Goal: Task Accomplishment & Management: Use online tool/utility

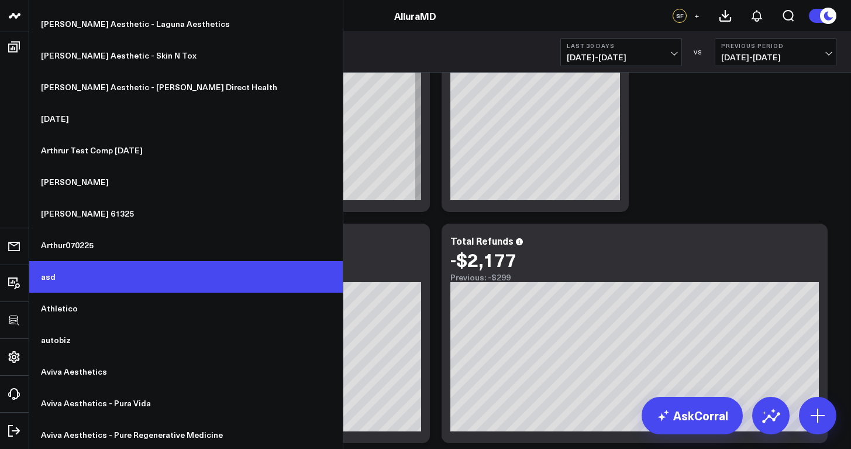
scroll to position [1481, 0]
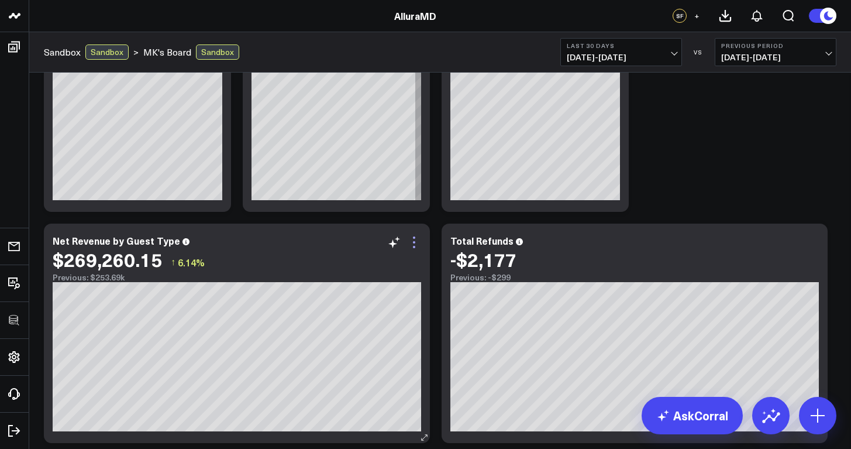
click at [414, 246] on icon at bounding box center [414, 247] width 2 height 2
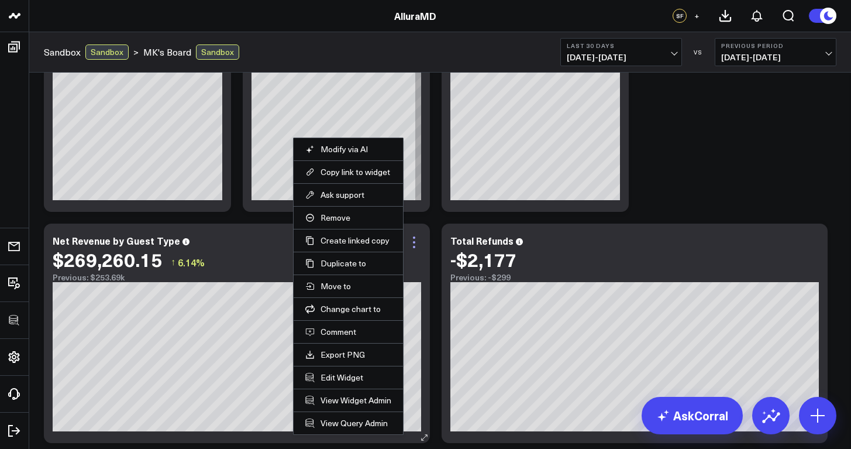
click at [414, 246] on icon at bounding box center [414, 247] width 2 height 2
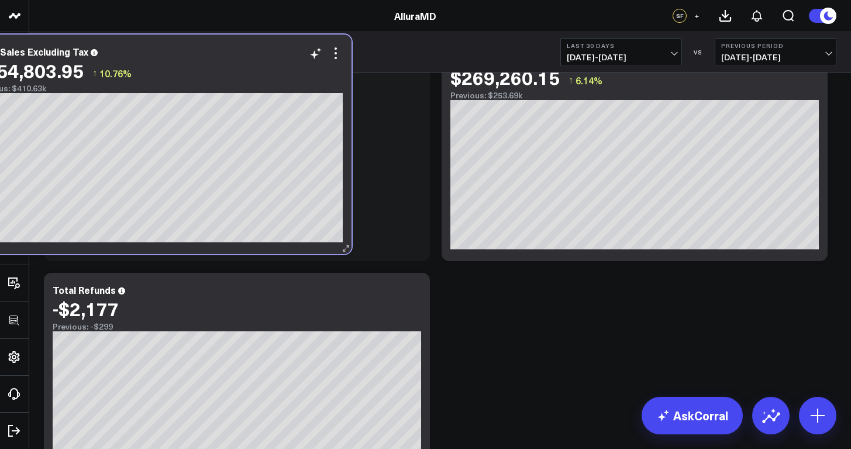
scroll to position [221, 0]
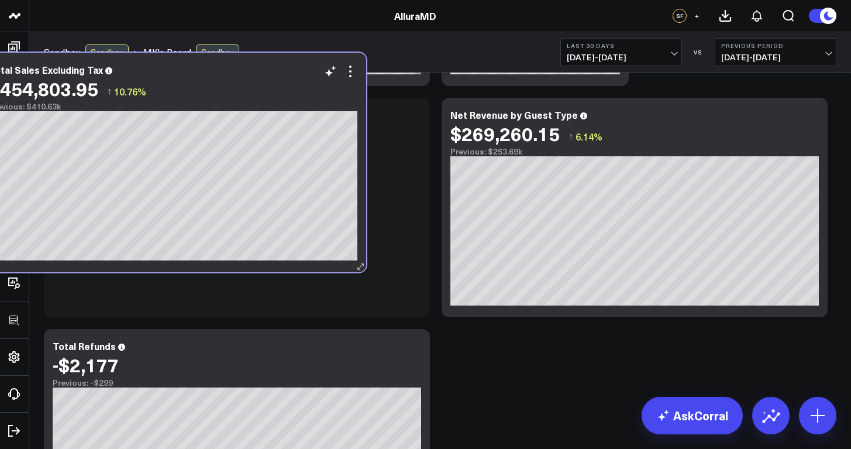
drag, startPoint x: 239, startPoint y: 242, endPoint x: 182, endPoint y: 76, distance: 175.2
click at [182, 75] on div "Total Sales Excluding Tax" at bounding box center [173, 69] width 369 height 11
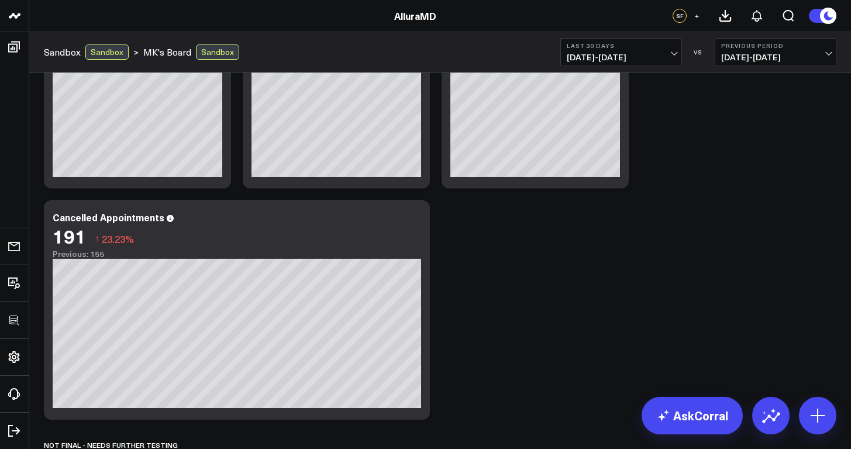
scroll to position [609, 0]
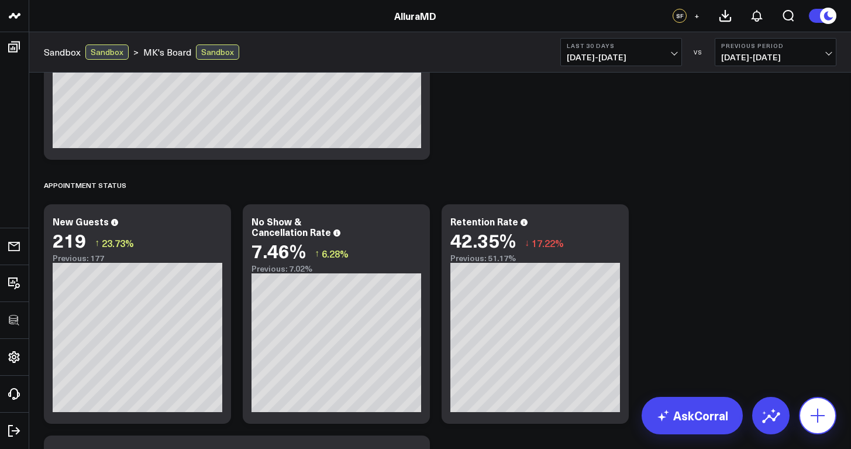
click at [820, 407] on icon at bounding box center [818, 415] width 19 height 19
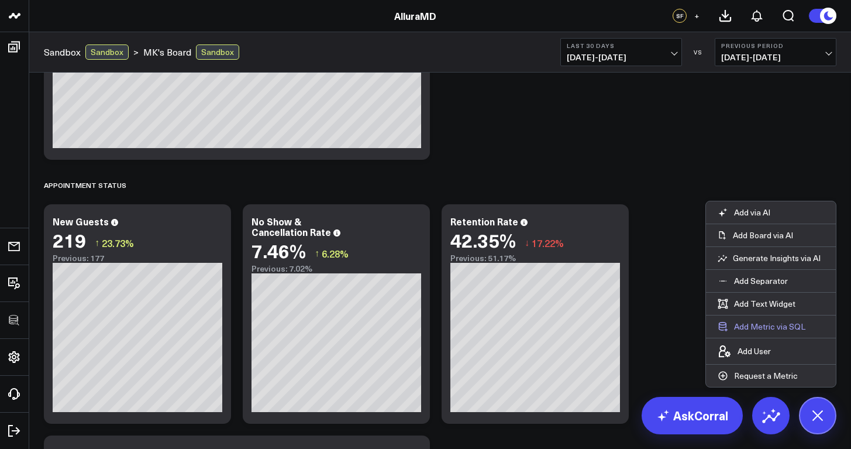
click at [769, 323] on button "Add Metric via SQL" at bounding box center [761, 326] width 111 height 22
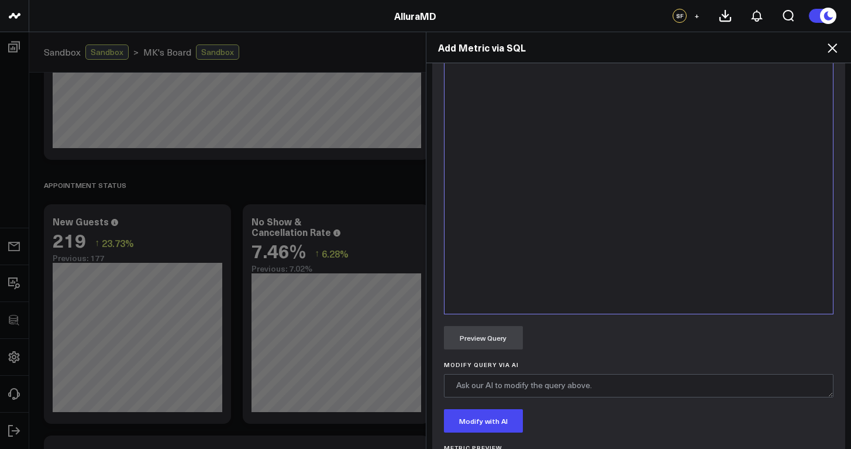
scroll to position [534, 0]
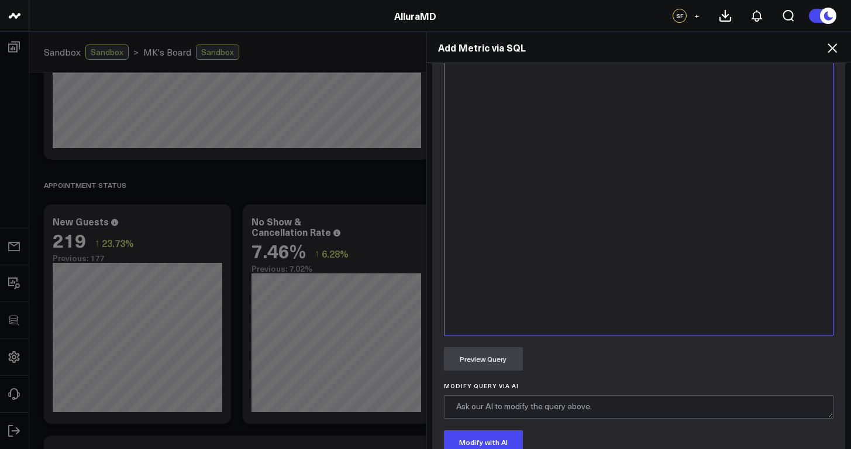
click at [524, 238] on div at bounding box center [638, 189] width 377 height 280
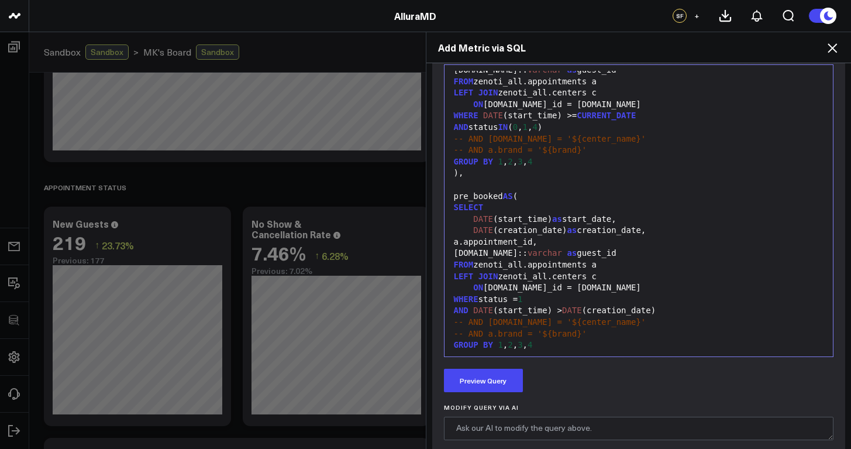
scroll to position [157, 0]
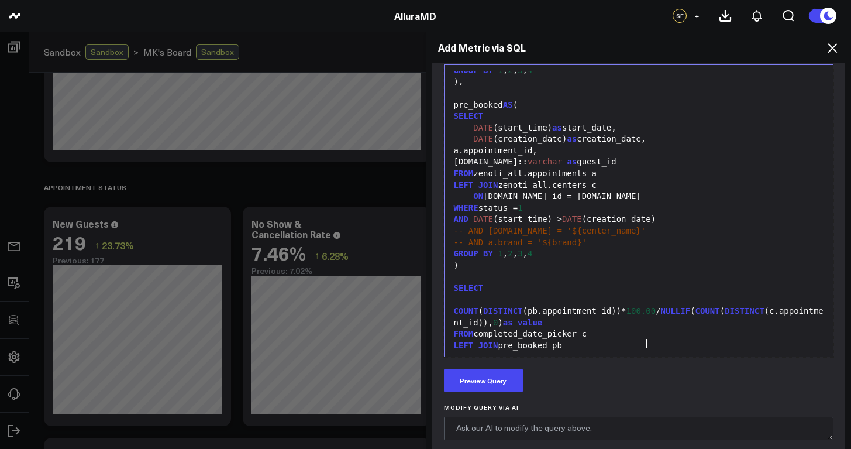
click at [450, 301] on div "COUNT ( DISTINCT (pb.appointment_id))* 100.00 / NULLIF ( COUNT ( DISTINCT (c.ap…" at bounding box center [638, 311] width 377 height 35
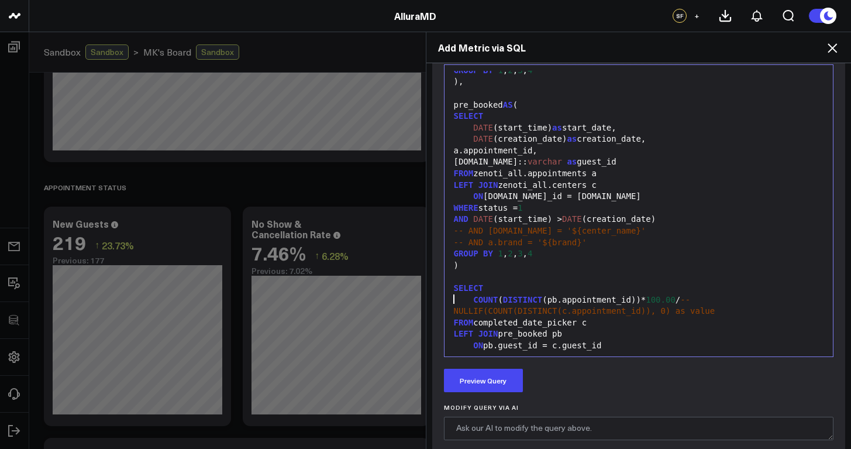
click at [679, 294] on div "COUNT ( DISTINCT (pb.appointment_id))* 100.00 / --NULLIF(COUNT(DISTINCT(c.appoi…" at bounding box center [638, 305] width 377 height 23
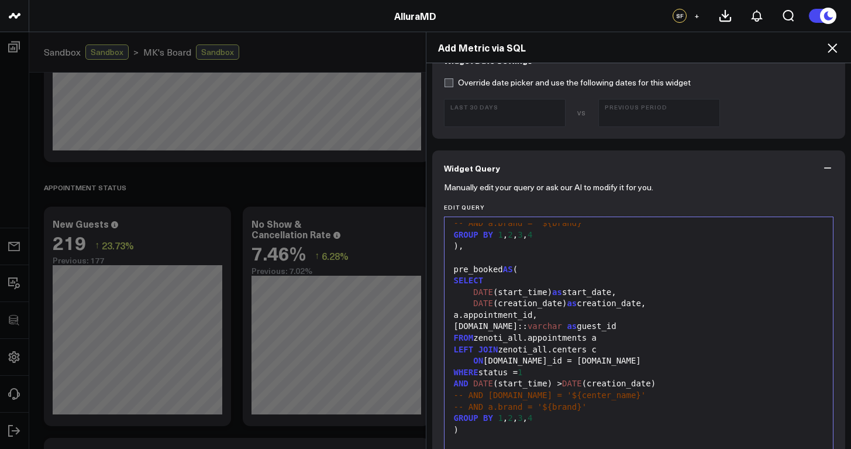
scroll to position [363, 0]
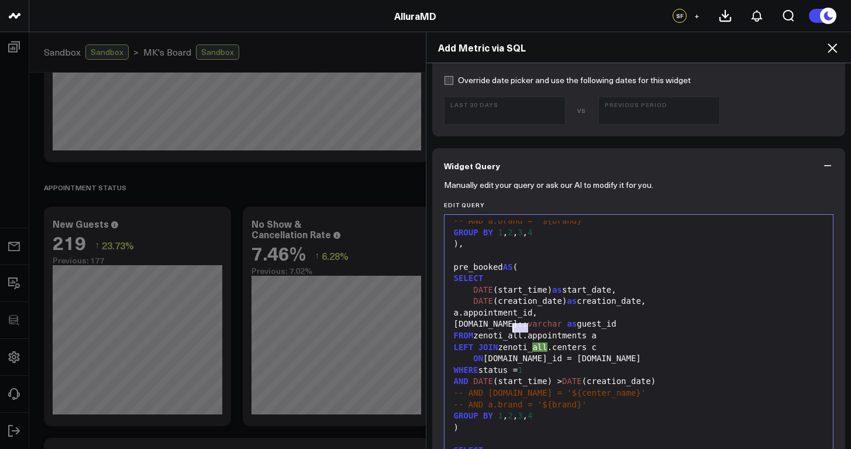
drag, startPoint x: 525, startPoint y: 328, endPoint x: 507, endPoint y: 328, distance: 17.6
click at [507, 330] on div "FROM zenoti_all.appointments a" at bounding box center [638, 336] width 377 height 12
click at [548, 342] on div "LEFT JOIN zenoti_all.centers c" at bounding box center [638, 348] width 377 height 12
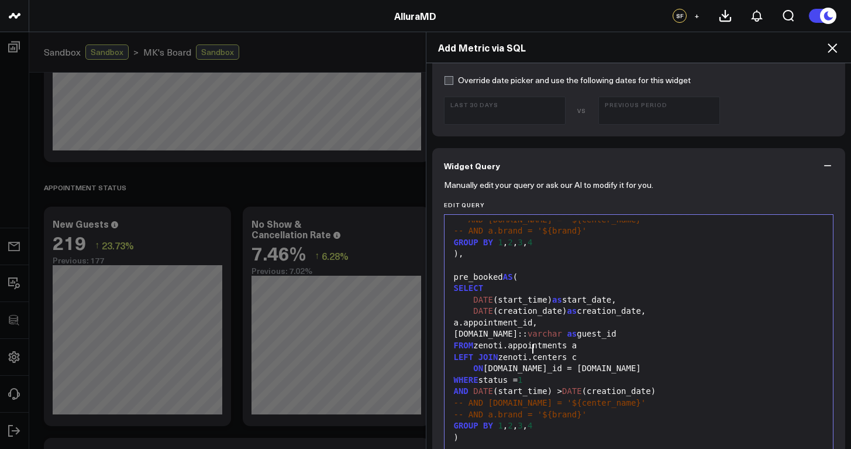
scroll to position [0, 0]
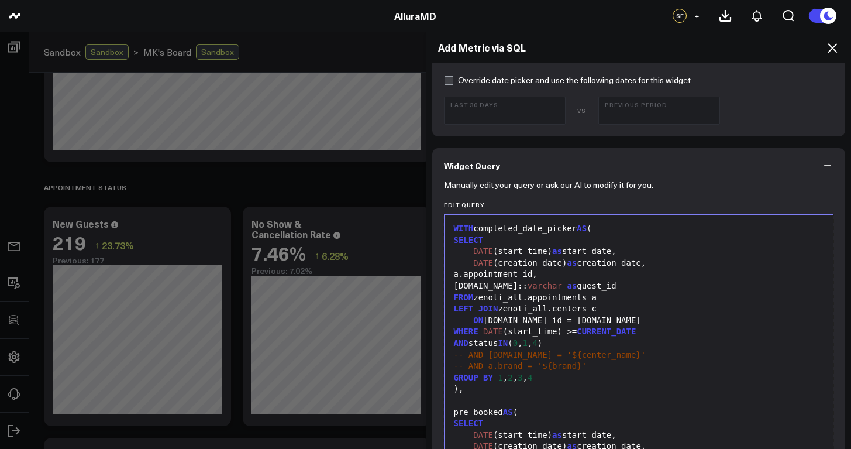
click at [524, 297] on div "FROM zenoti_all.appointments a" at bounding box center [638, 298] width 377 height 12
click at [548, 306] on div "LEFT JOIN zenoti_all.centers c" at bounding box center [638, 309] width 377 height 12
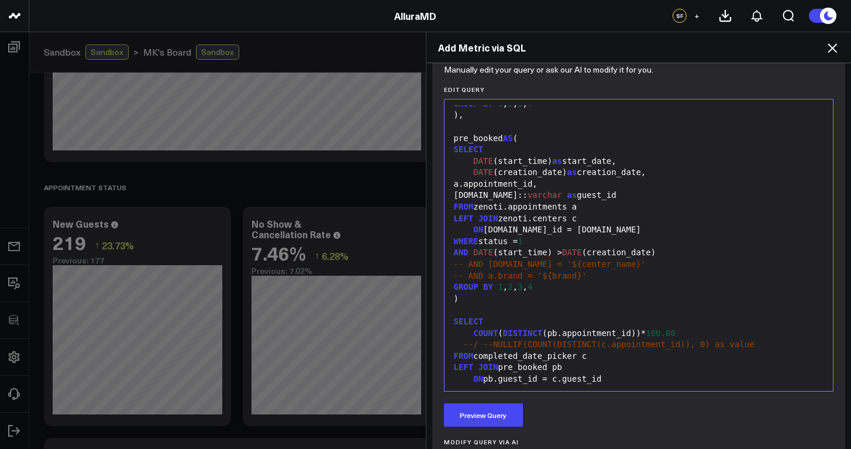
scroll to position [498, 0]
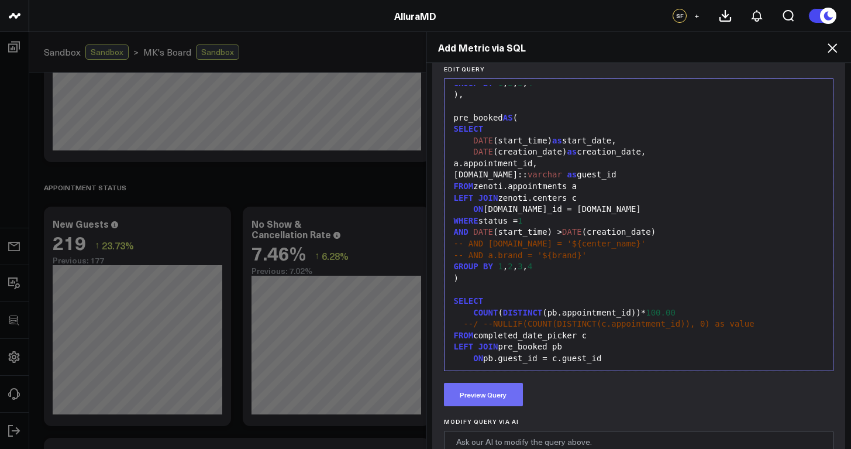
click at [510, 392] on button "Preview Query" at bounding box center [483, 394] width 79 height 23
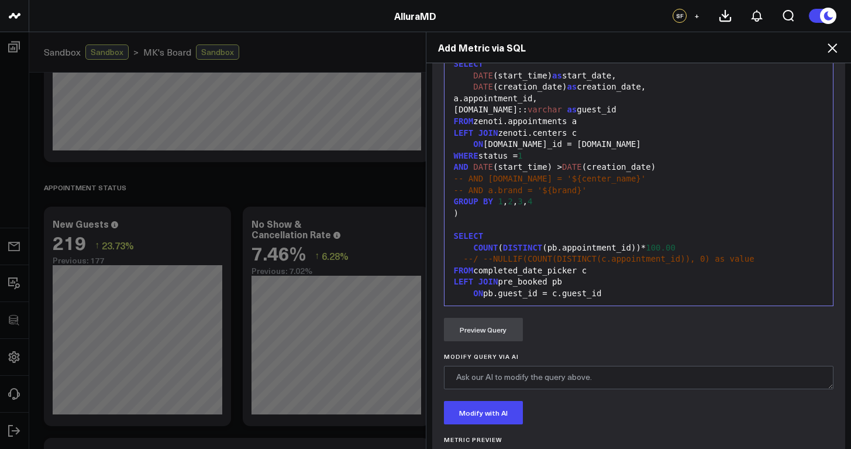
scroll to position [478, 0]
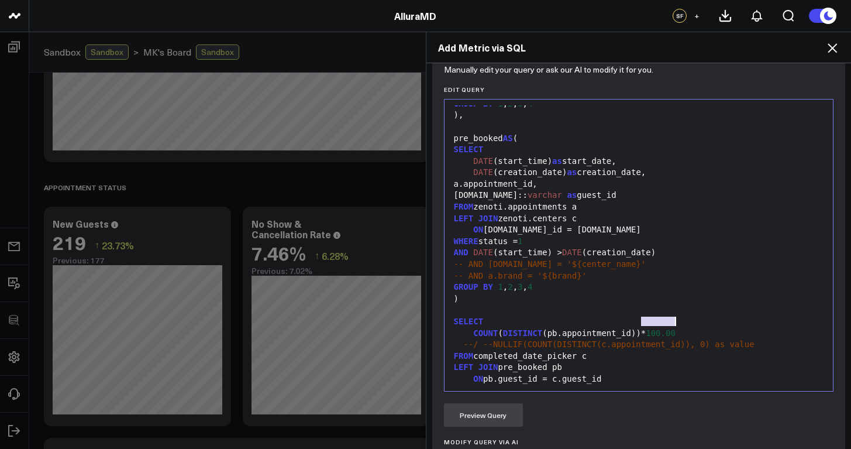
drag, startPoint x: 638, startPoint y: 320, endPoint x: 672, endPoint y: 322, distance: 34.0
click at [672, 328] on div "COUNT ( DISTINCT (pb.appointment_id))* 100.00" at bounding box center [638, 334] width 377 height 12
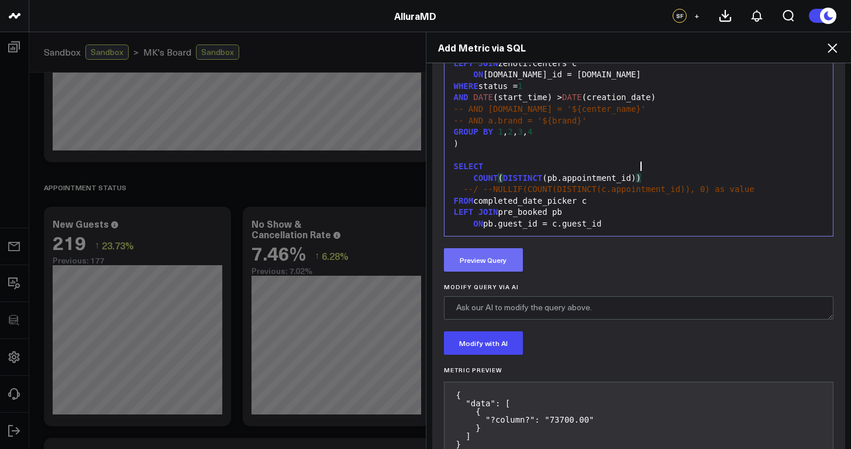
click at [498, 266] on button "Preview Query" at bounding box center [483, 259] width 79 height 23
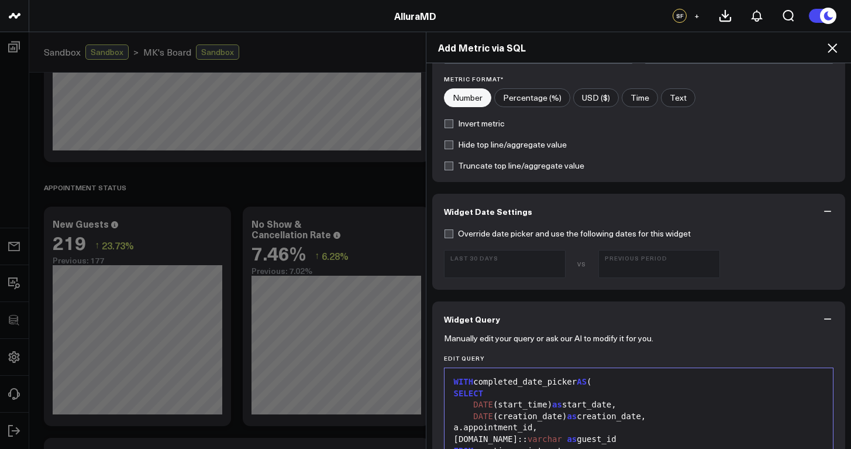
scroll to position [18, 0]
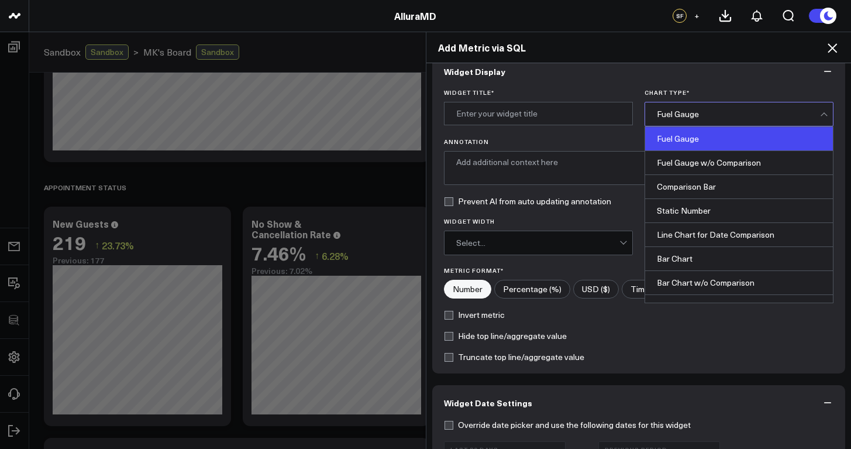
click at [672, 110] on div "Fuel Gauge" at bounding box center [738, 113] width 163 height 9
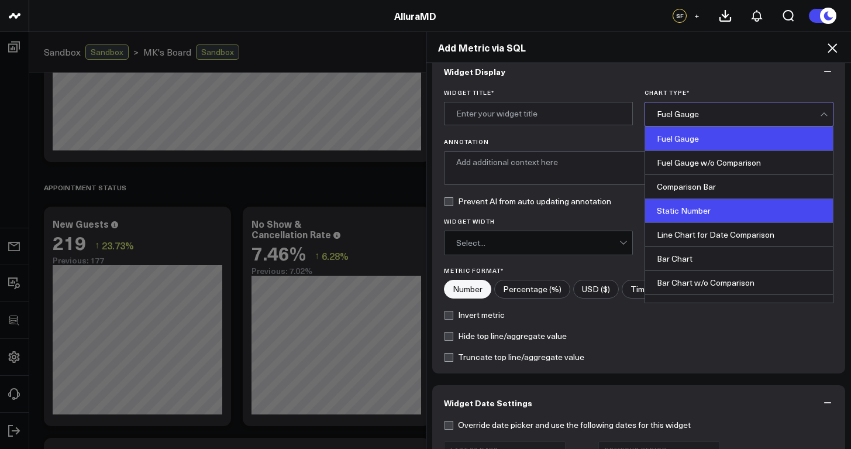
click at [681, 204] on div "Static Number" at bounding box center [739, 211] width 188 height 24
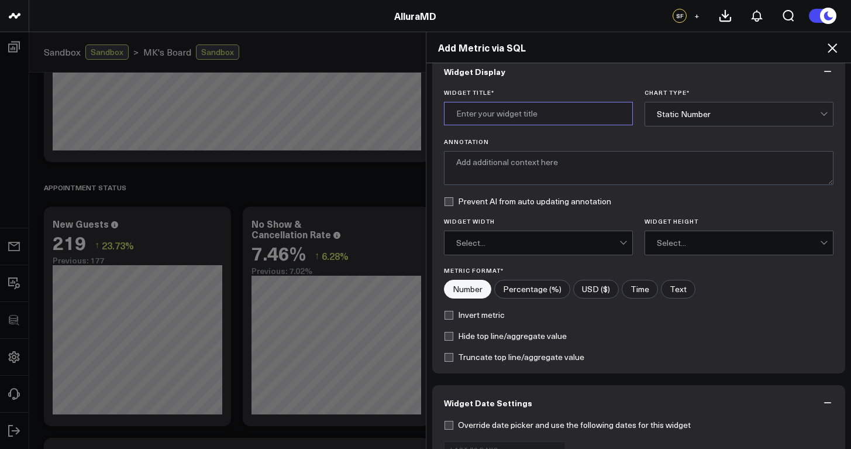
click at [533, 112] on input "Widget Title *" at bounding box center [538, 113] width 189 height 23
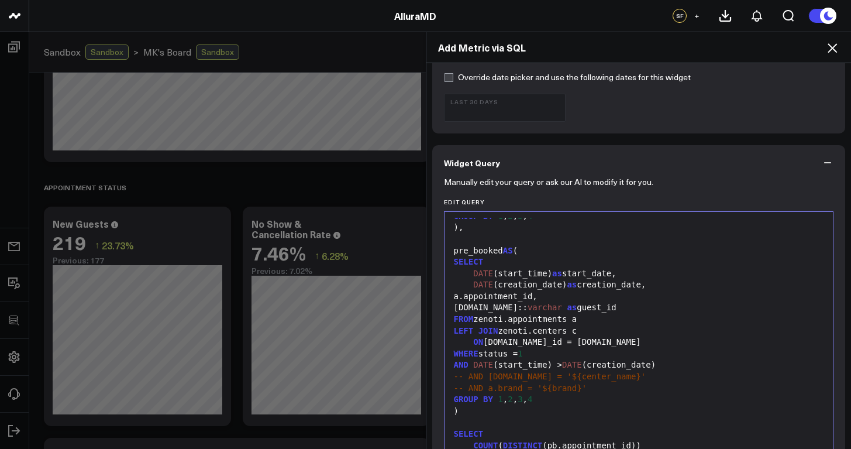
scroll to position [705, 0]
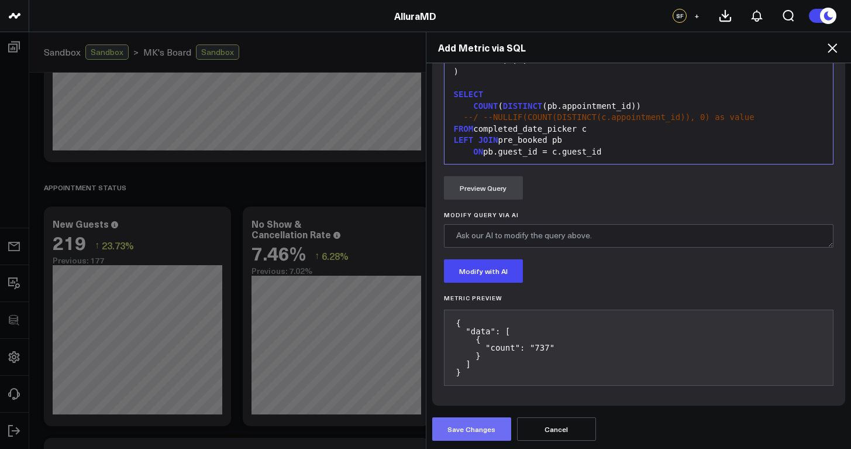
type input "Total Scheduled Appointments"
click at [466, 425] on button "Save Changes" at bounding box center [471, 428] width 79 height 23
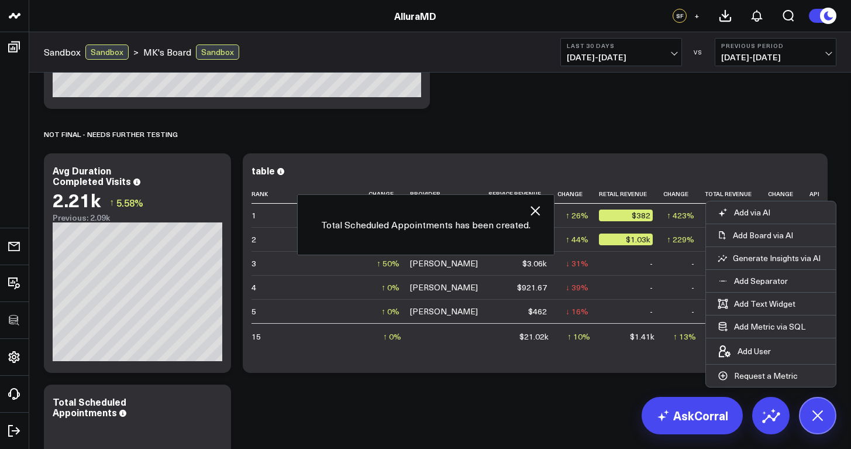
scroll to position [1381, 0]
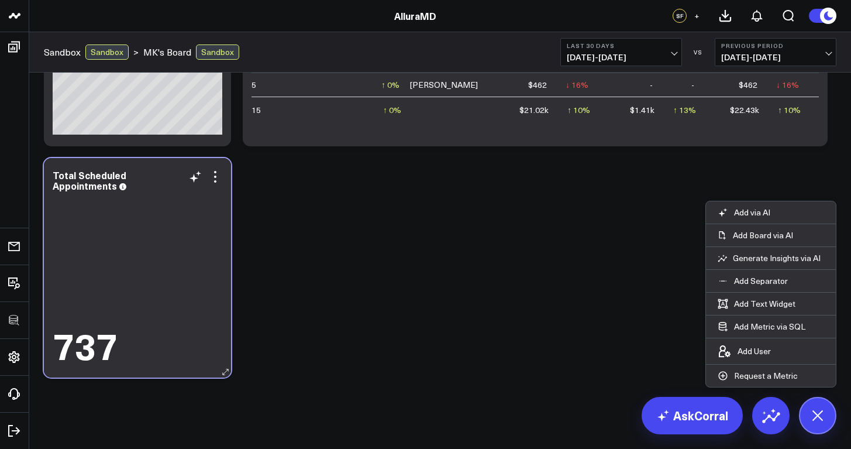
click at [143, 279] on div "737" at bounding box center [138, 280] width 170 height 172
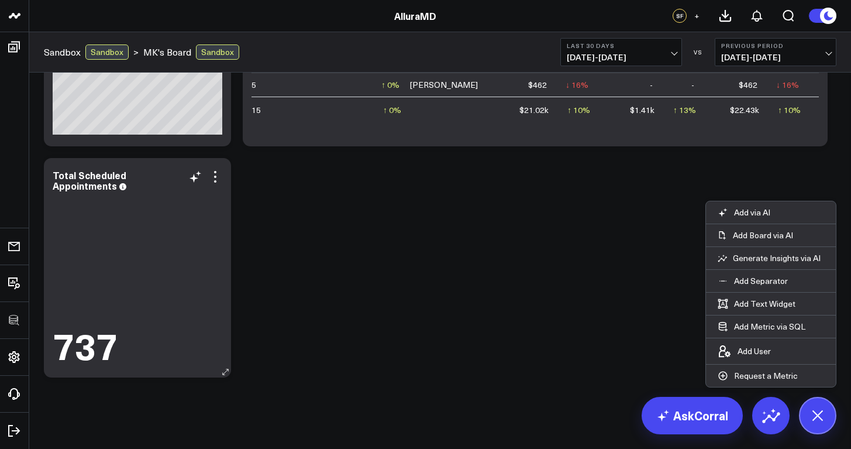
click at [185, 376] on div "Total Scheduled Appointments 737" at bounding box center [137, 267] width 187 height 219
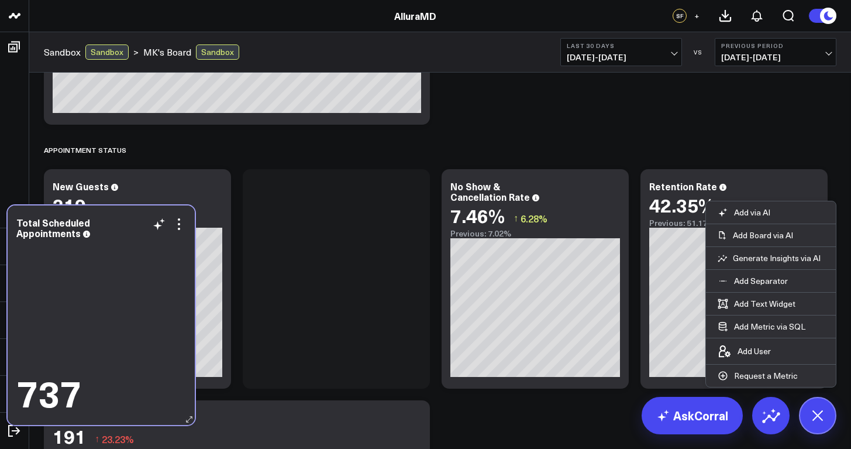
scroll to position [649, 0]
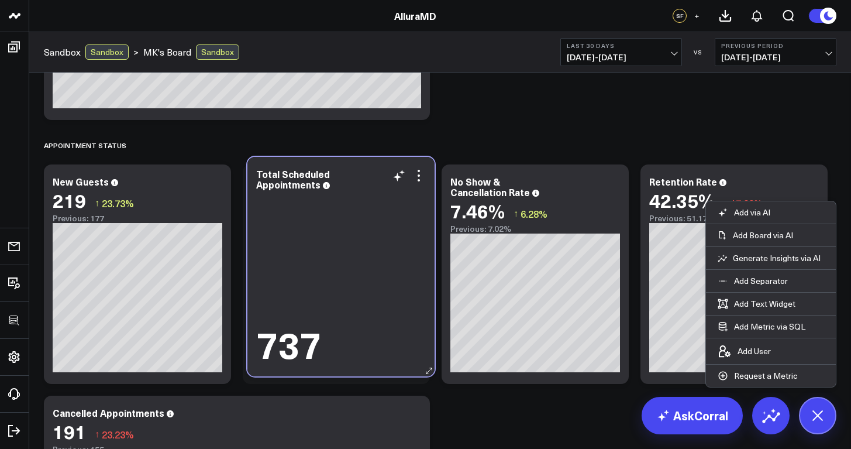
drag, startPoint x: 173, startPoint y: 342, endPoint x: 366, endPoint y: 343, distance: 193.7
click at [366, 343] on div "737" at bounding box center [341, 343] width 170 height 36
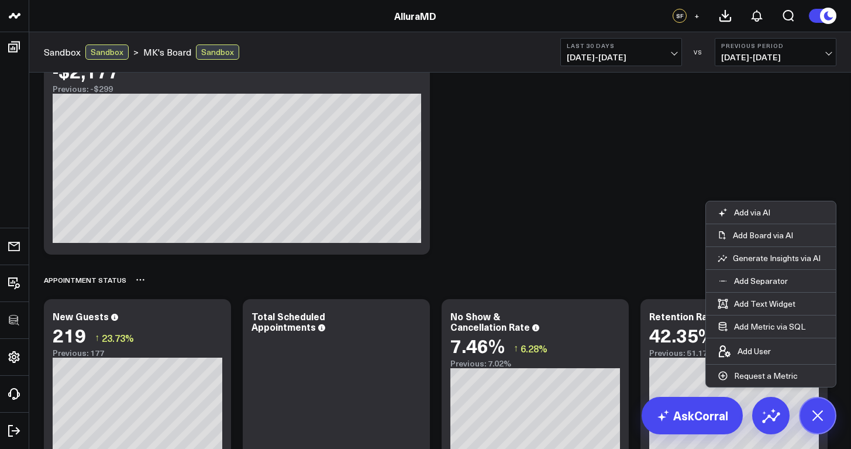
scroll to position [544, 0]
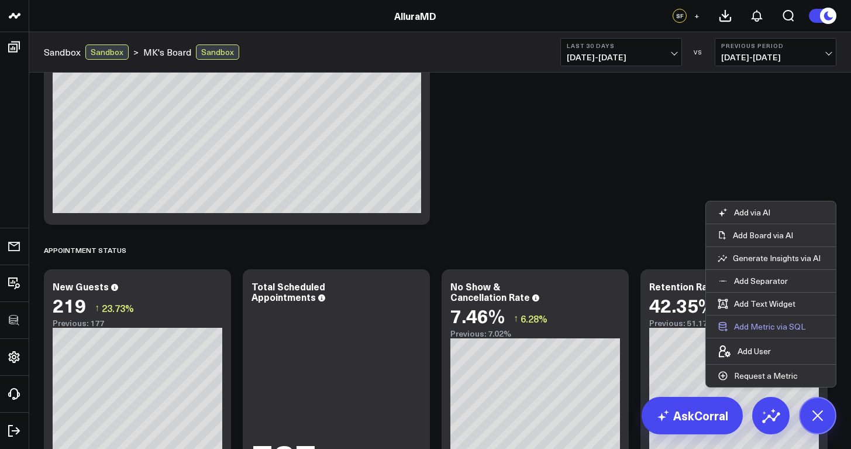
click at [768, 330] on button "Add Metric via SQL" at bounding box center [761, 326] width 111 height 22
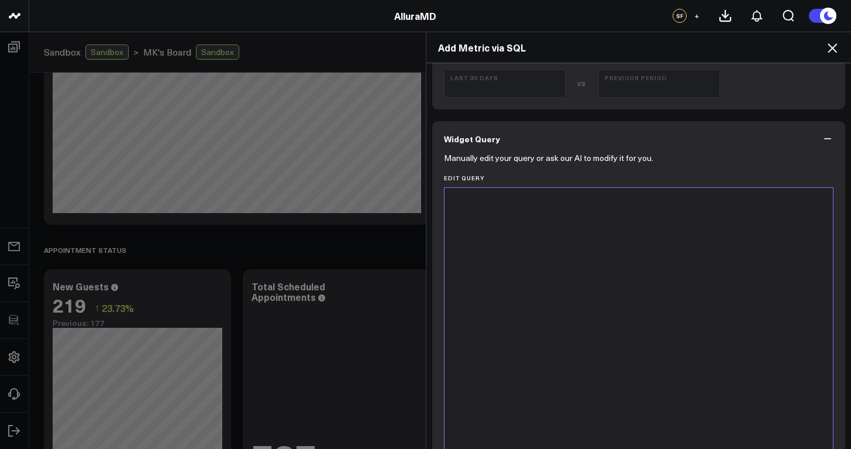
scroll to position [491, 0]
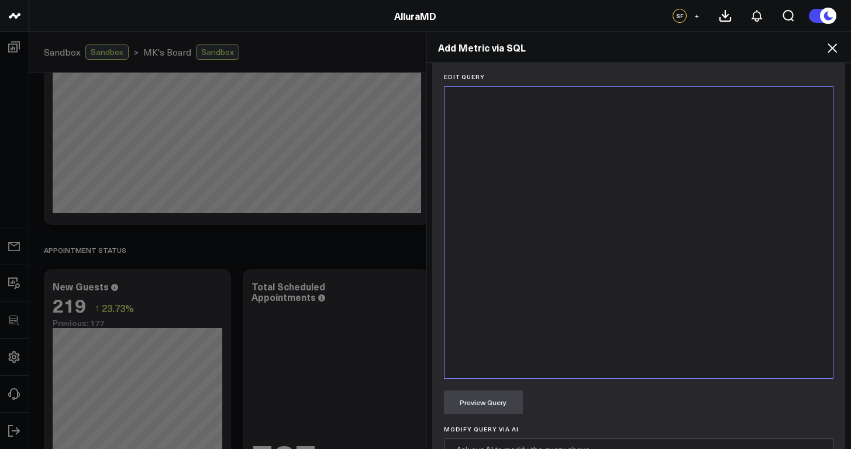
click at [636, 245] on div at bounding box center [638, 232] width 377 height 280
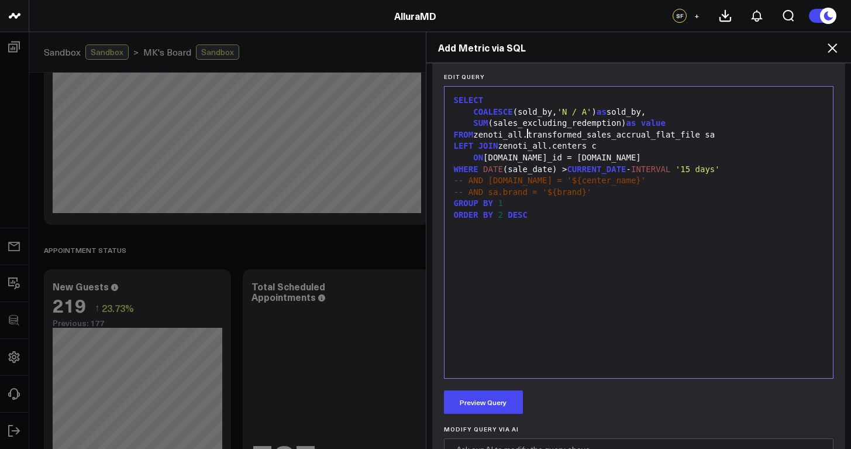
click at [525, 134] on div "FROM zenoti_all.transformed_sales_accrual_flat_file sa" at bounding box center [638, 135] width 377 height 12
click at [548, 144] on div "LEFT JOIN zenoti_all.centers c" at bounding box center [638, 146] width 377 height 12
click at [685, 133] on div "FROM zenoti.transformed_sales_accrual_flat_file sa" at bounding box center [638, 135] width 377 height 12
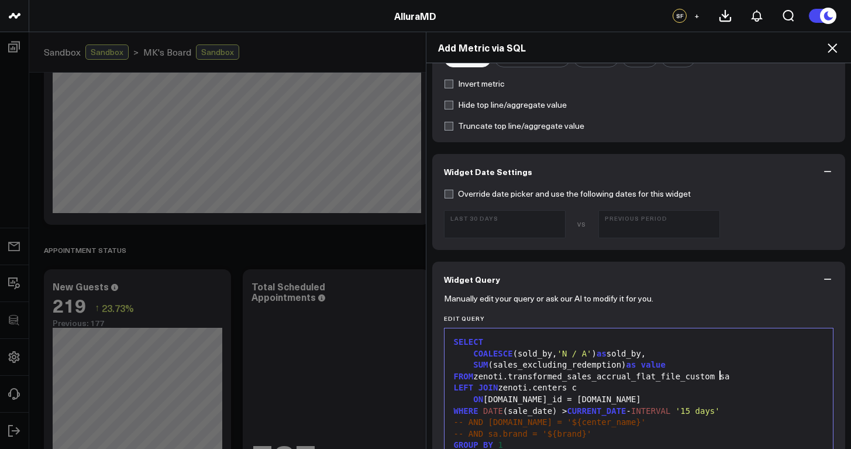
scroll to position [446, 0]
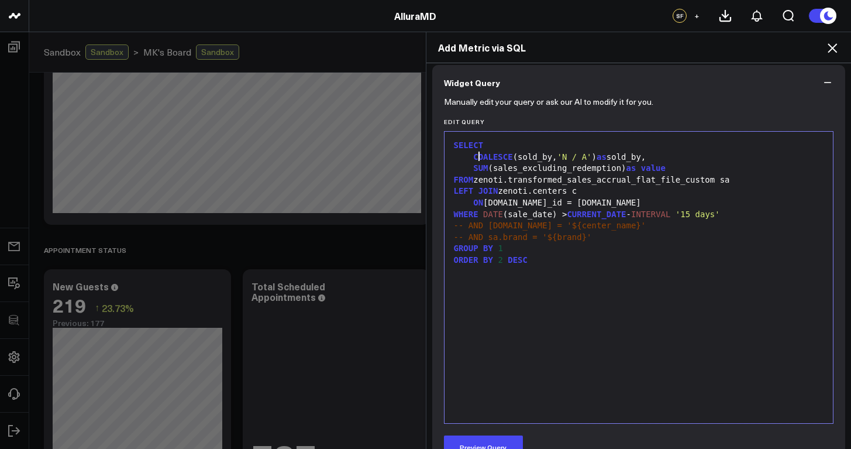
click at [473, 155] on span "COALESCE" at bounding box center [492, 156] width 39 height 9
click at [473, 156] on span "COALES" at bounding box center [488, 156] width 30 height 9
click at [473, 156] on span "COALESCE" at bounding box center [492, 156] width 39 height 9
click at [670, 157] on div "--COALESCE(sold_by, 'N / A') as sold_by," at bounding box center [638, 158] width 377 height 12
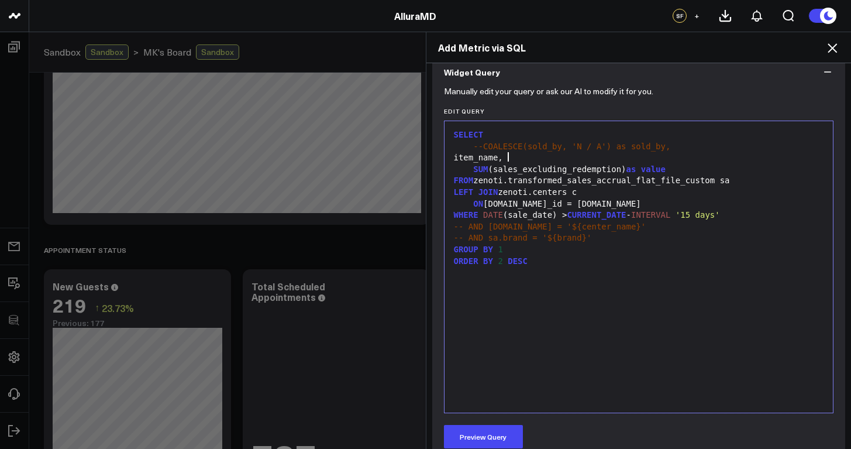
scroll to position [473, 0]
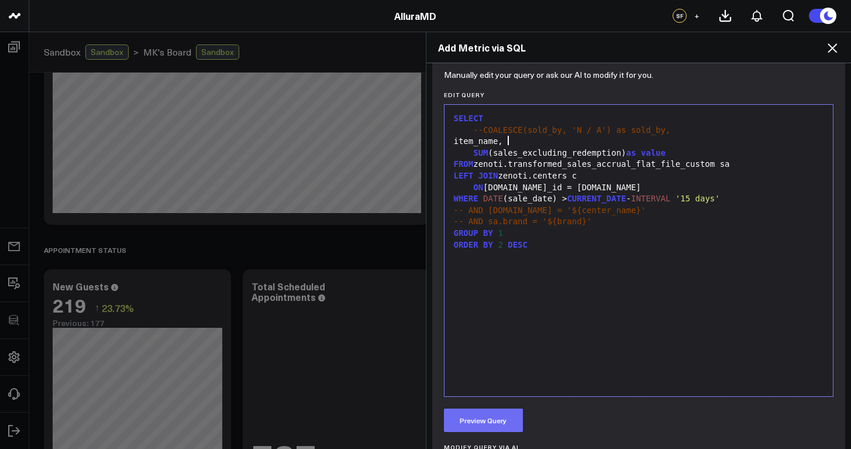
click at [483, 419] on button "Preview Query" at bounding box center [483, 419] width 79 height 23
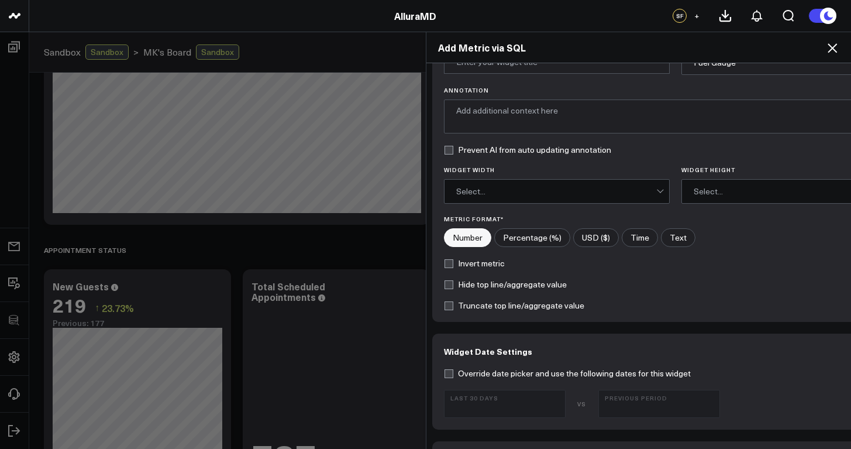
scroll to position [0, 0]
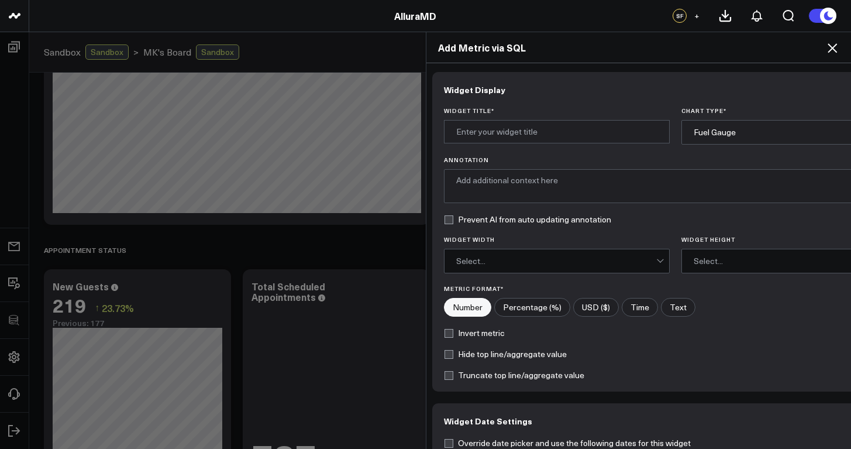
click at [705, 129] on div "Fuel Gauge" at bounding box center [794, 132] width 200 height 9
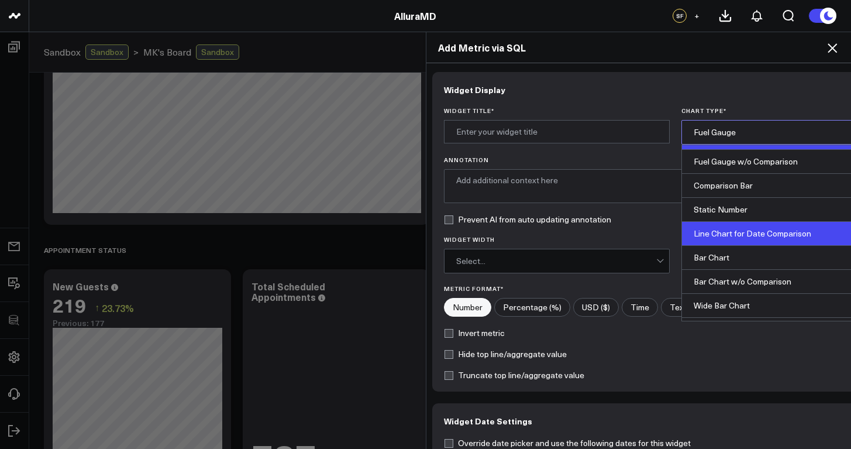
scroll to position [29, 0]
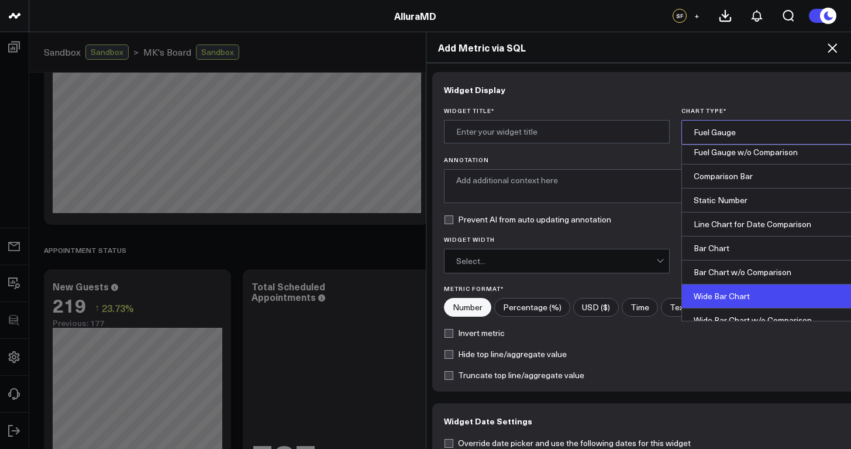
click at [721, 297] on div "Wide Bar Chart" at bounding box center [794, 296] width 225 height 24
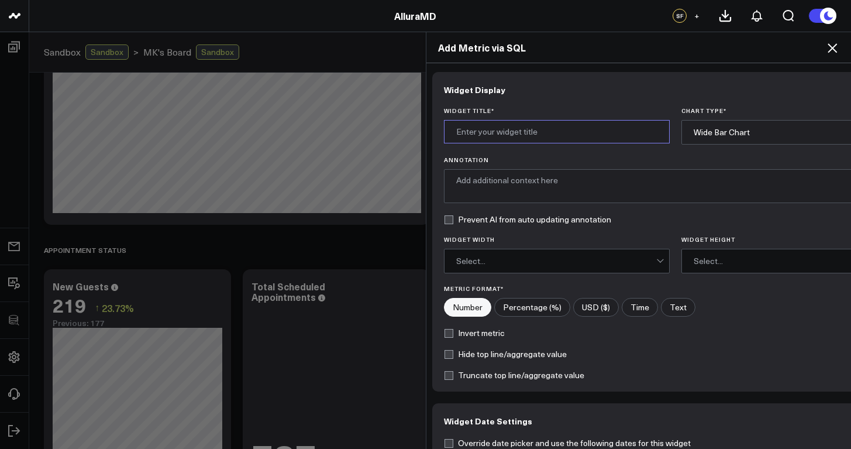
click at [538, 123] on input "Widget Title *" at bounding box center [557, 131] width 226 height 23
type input "R"
click at [507, 131] on input "Sales by" at bounding box center [557, 131] width 226 height 23
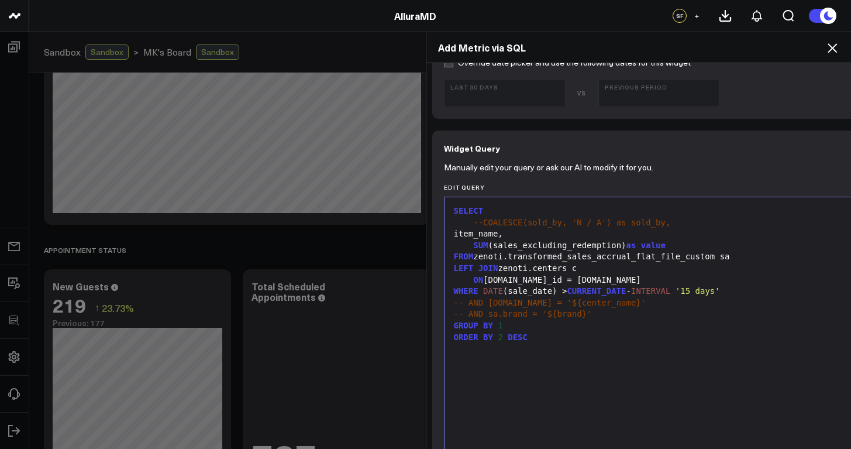
scroll to position [383, 0]
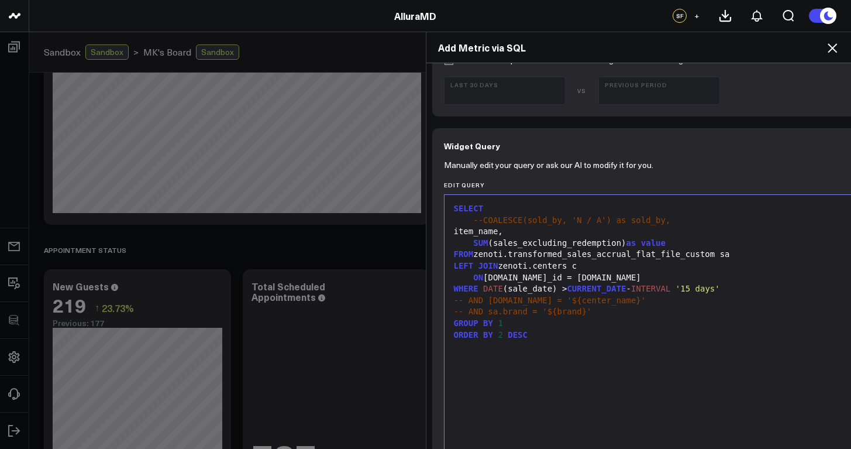
type input "Sales by Type"
click at [621, 243] on div "SUM (sales_excluding_redemption) as value" at bounding box center [675, 244] width 450 height 12
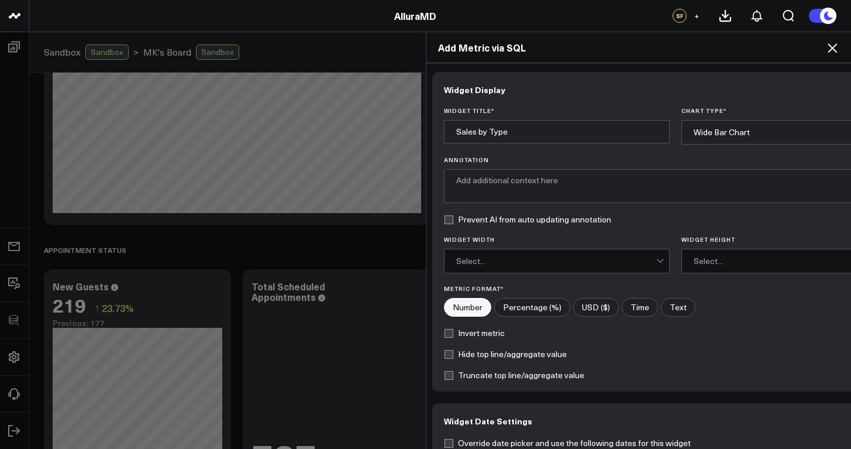
scroll to position [2, 0]
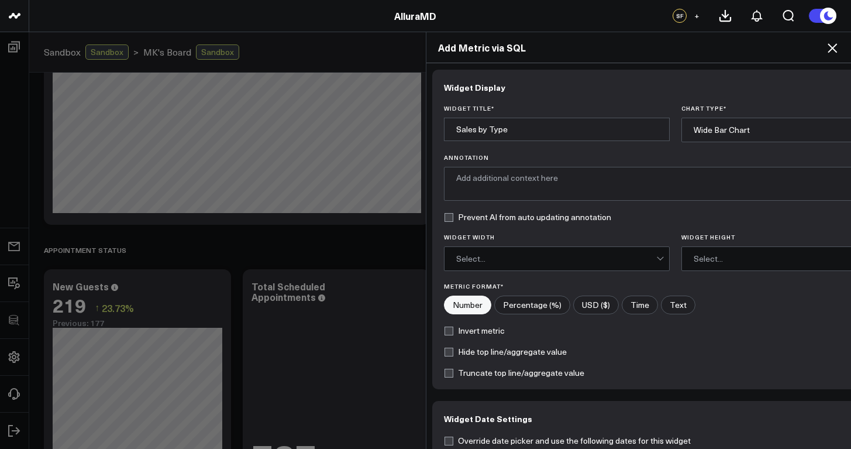
click at [583, 304] on label "USD ($)" at bounding box center [596, 304] width 46 height 19
click at [583, 304] on input"] "USD ($)" at bounding box center [596, 305] width 44 height 18
radio input"] "true"
drag, startPoint x: 472, startPoint y: 126, endPoint x: 448, endPoint y: 125, distance: 23.4
click at [448, 125] on input "Sales by Type" at bounding box center [557, 129] width 226 height 23
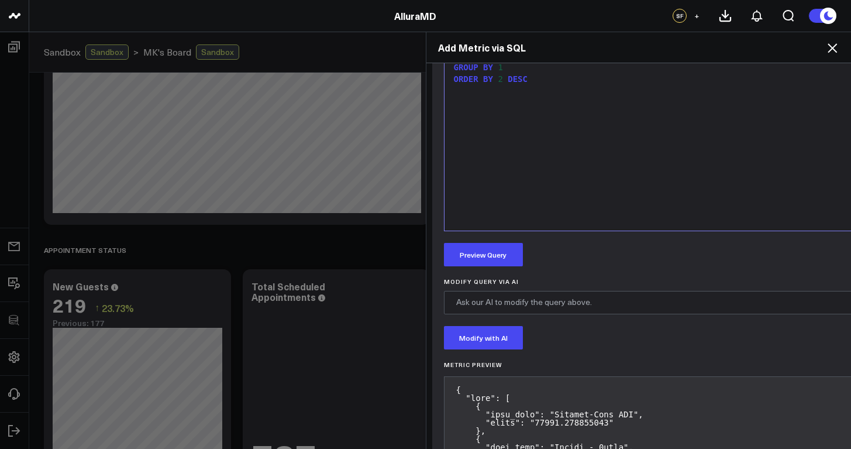
scroll to position [641, 0]
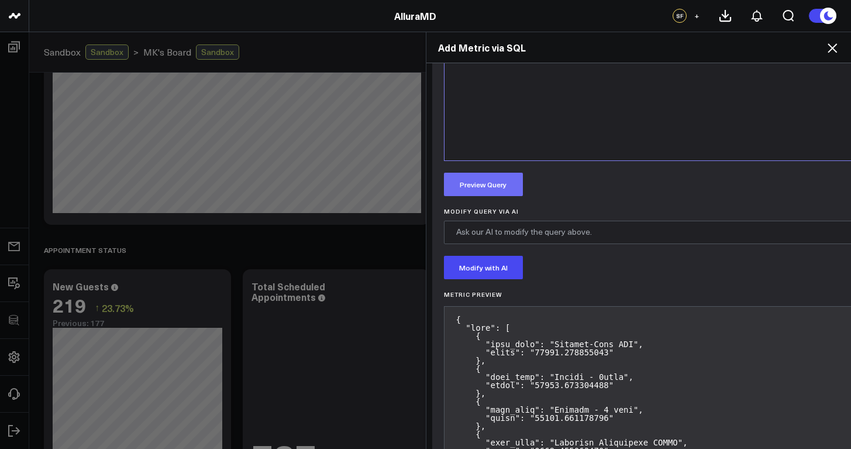
type input "Revenue by Type"
click at [486, 177] on button "Preview Query" at bounding box center [483, 184] width 79 height 23
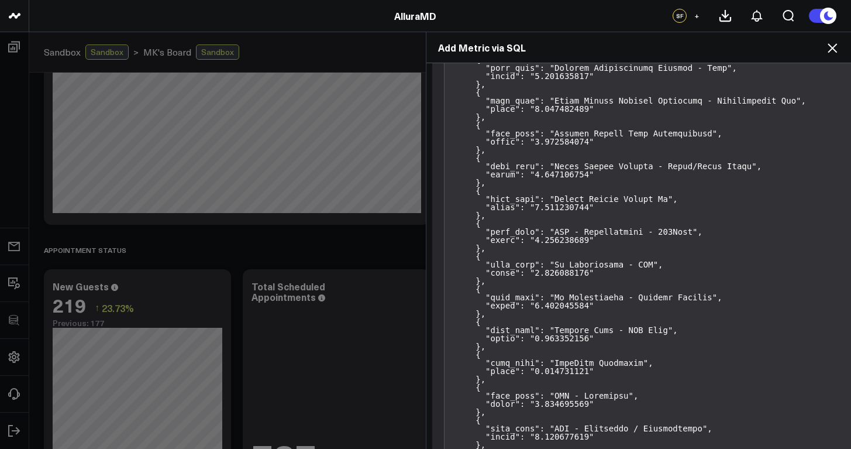
scroll to position [9139, 0]
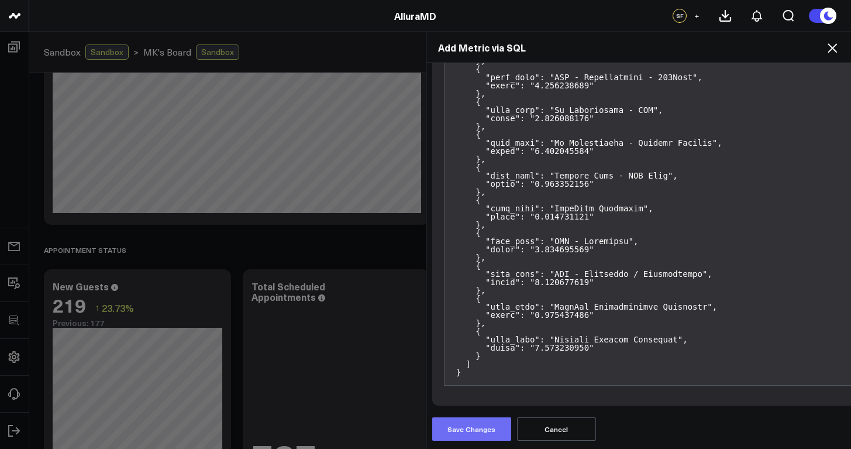
click at [474, 419] on button "Save Changes" at bounding box center [471, 428] width 79 height 23
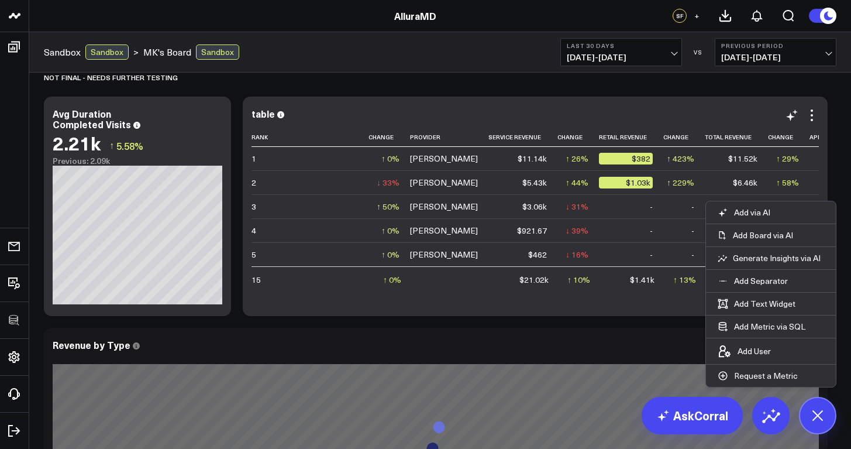
scroll to position [1386, 0]
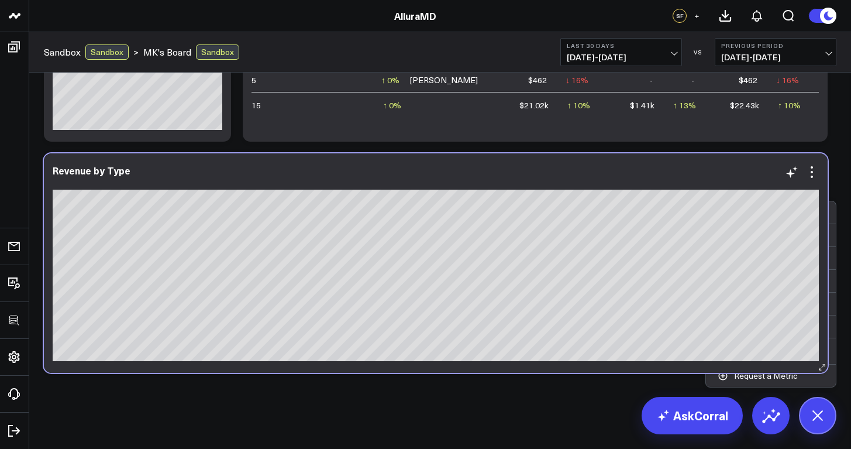
click at [786, 185] on div at bounding box center [436, 182] width 766 height 8
click at [713, 189] on div at bounding box center [436, 183] width 766 height 11
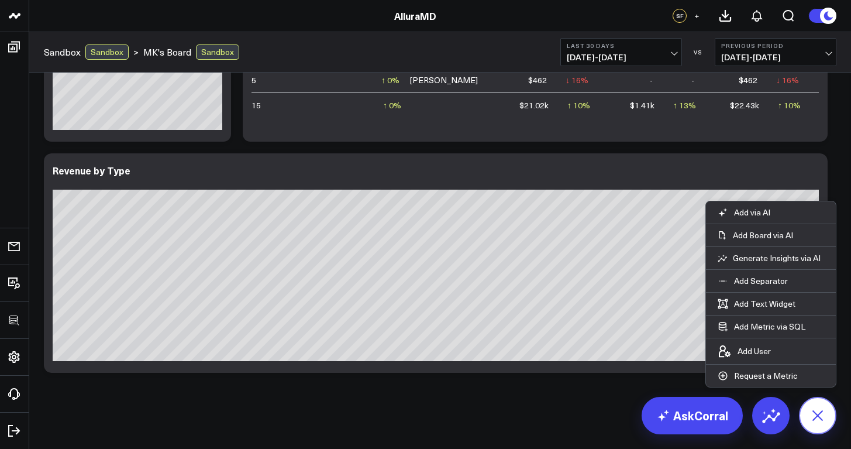
click at [827, 418] on icon at bounding box center [817, 415] width 26 height 26
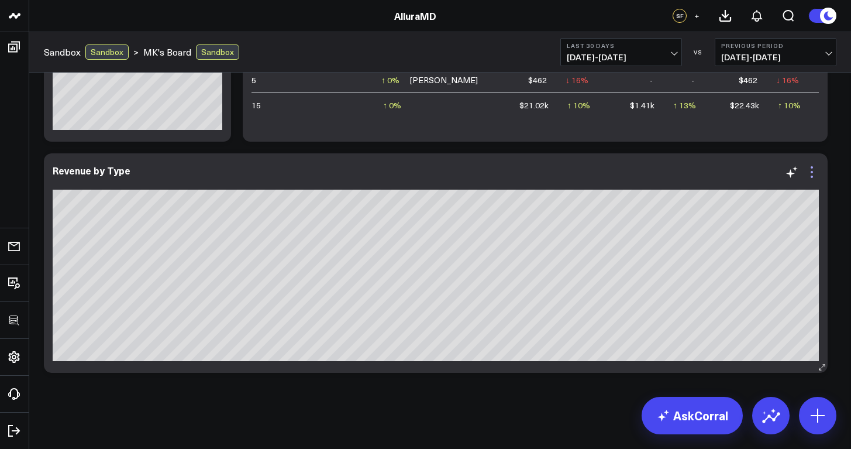
click at [811, 172] on icon at bounding box center [812, 172] width 14 height 14
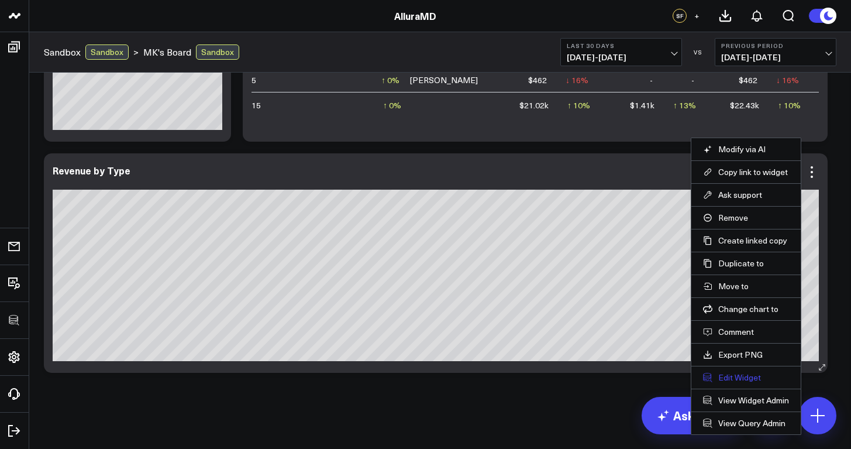
click at [736, 382] on button "Edit Widget" at bounding box center [746, 377] width 86 height 11
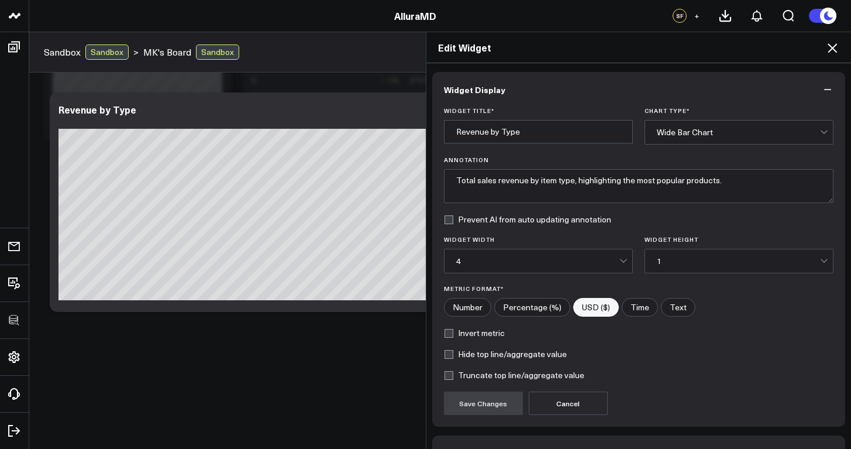
scroll to position [74, 0]
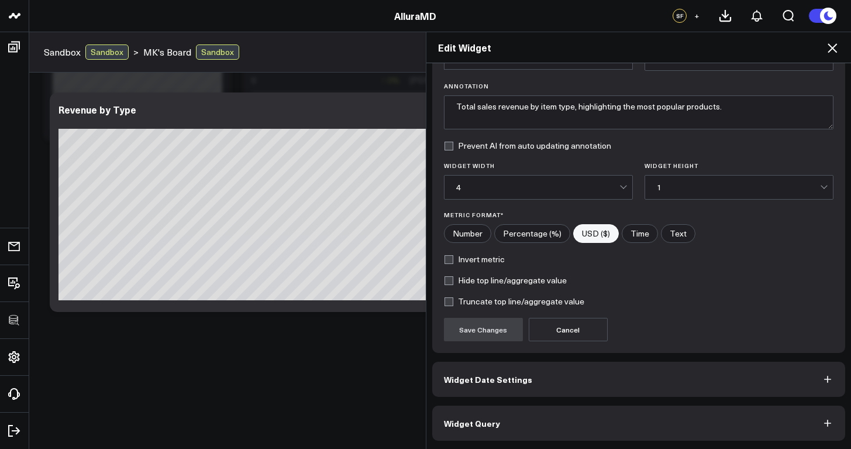
click at [672, 430] on button "Widget Query" at bounding box center [639, 422] width 414 height 35
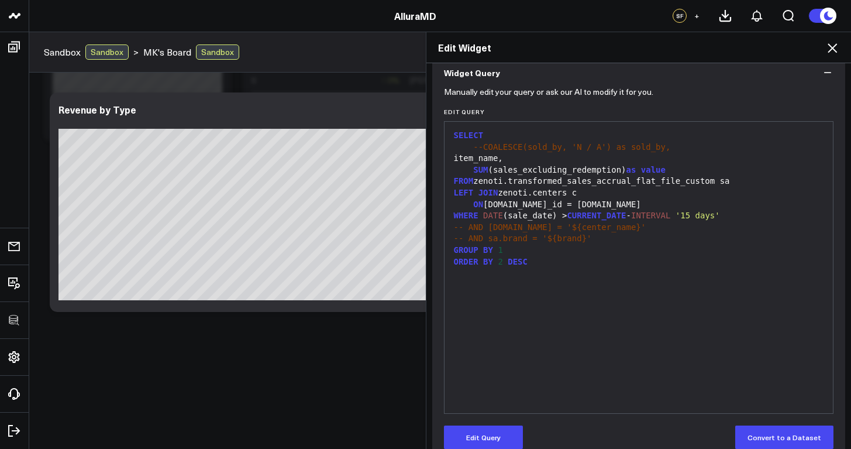
scroll to position [125, 0]
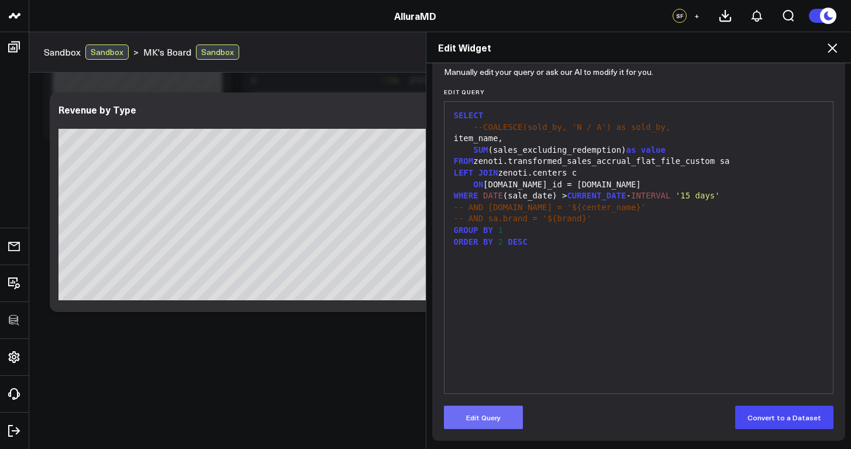
click at [494, 425] on button "Edit Query" at bounding box center [483, 416] width 79 height 23
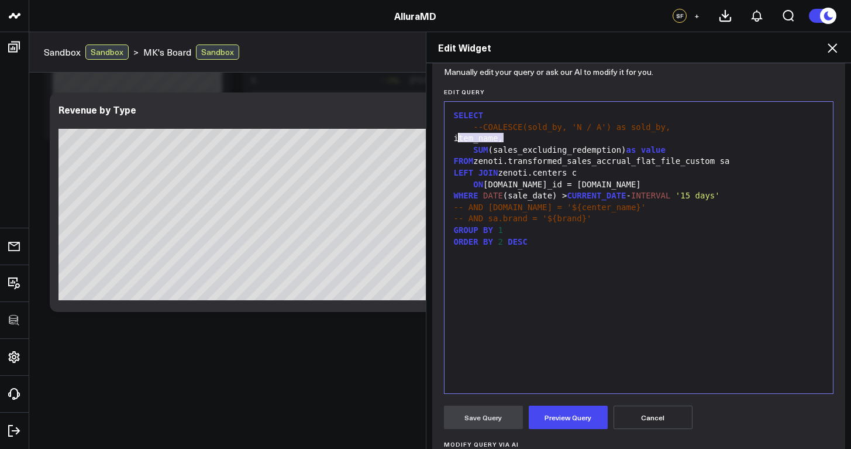
drag, startPoint x: 499, startPoint y: 137, endPoint x: 456, endPoint y: 137, distance: 43.3
click at [456, 137] on div "item_name," at bounding box center [638, 139] width 377 height 12
click at [572, 422] on button "Preview Query" at bounding box center [568, 416] width 79 height 23
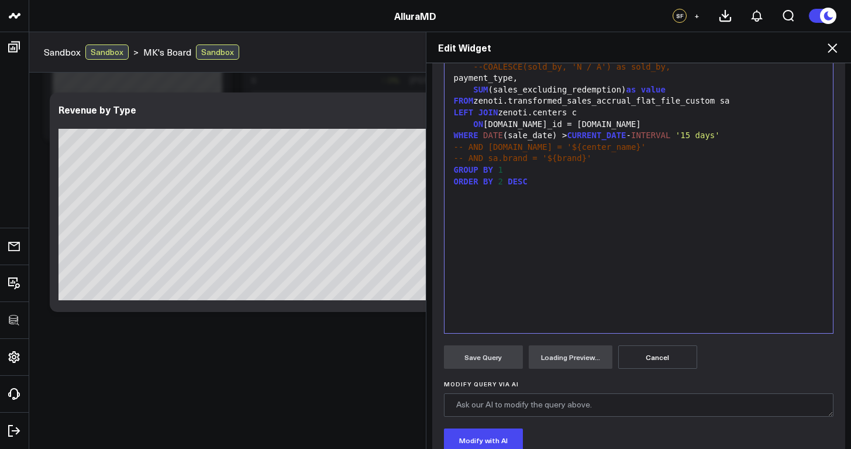
scroll to position [270, 0]
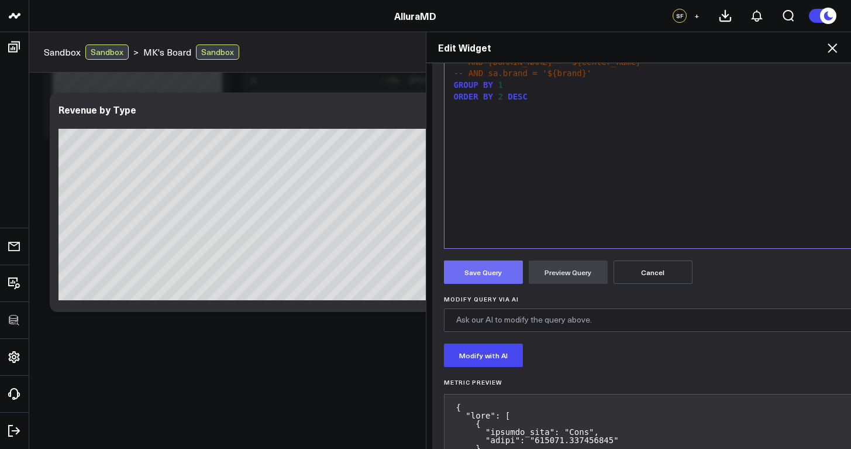
click at [490, 268] on button "Save Query" at bounding box center [483, 271] width 79 height 23
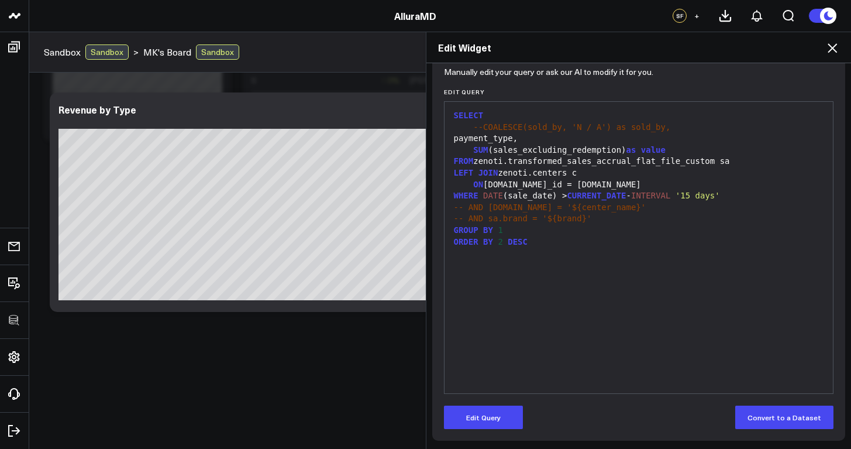
scroll to position [125, 0]
click at [831, 47] on icon at bounding box center [832, 47] width 9 height 9
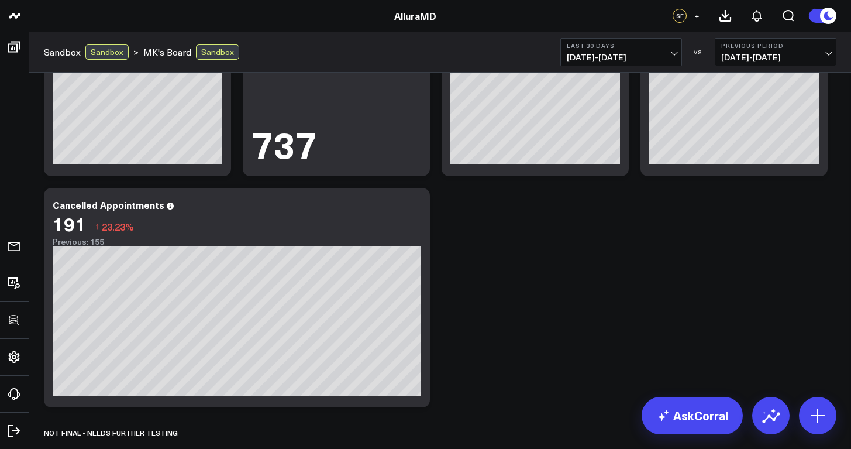
scroll to position [820, 0]
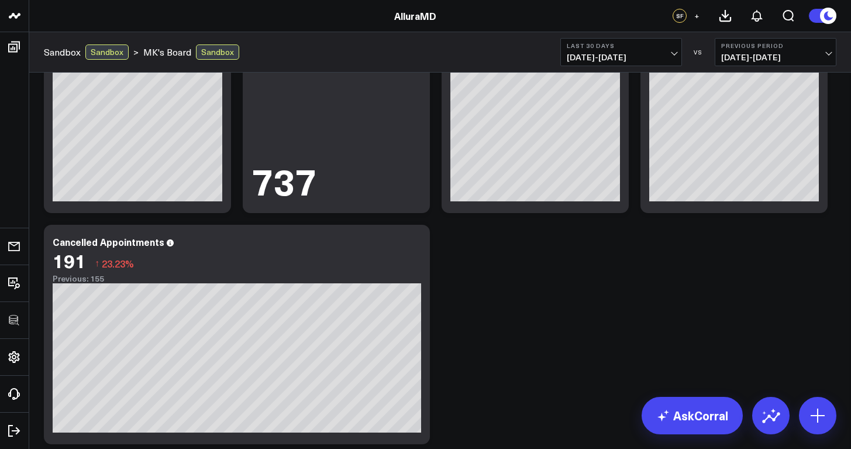
click at [649, 281] on div "Modify via AI Copy link to widget Ask support Remove Create linked copy Executi…" at bounding box center [440, 103] width 804 height 1683
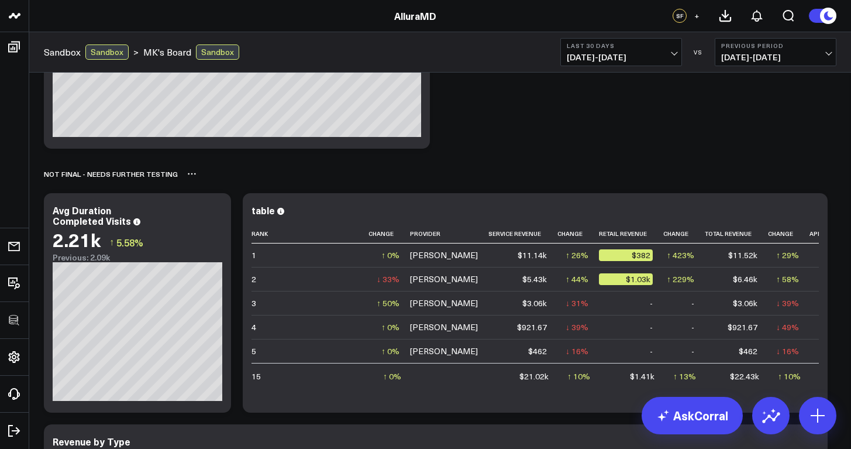
scroll to position [1130, 0]
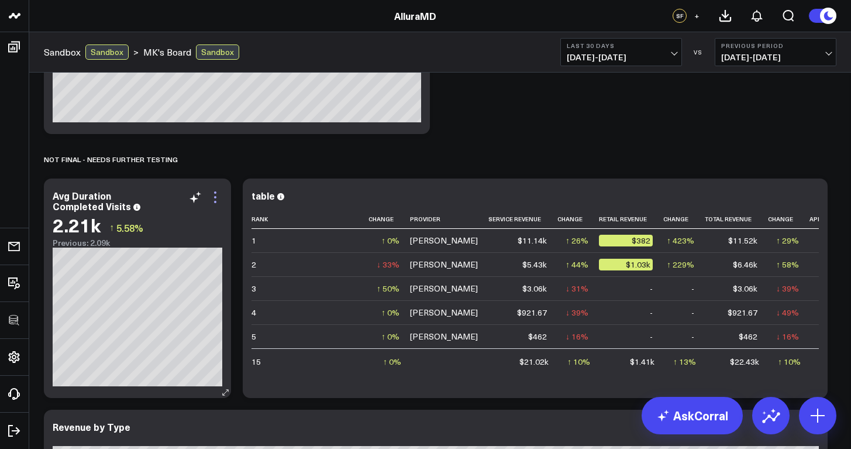
click at [215, 201] on icon at bounding box center [215, 202] width 2 height 2
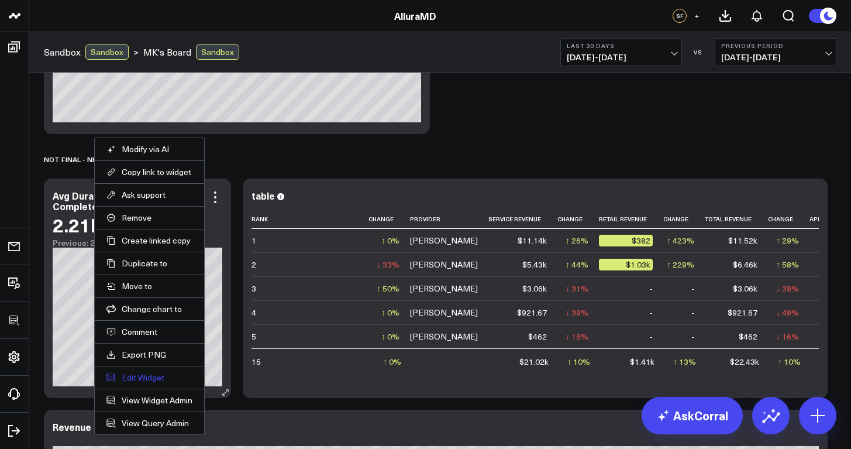
click at [166, 381] on button "Edit Widget" at bounding box center [149, 377] width 86 height 11
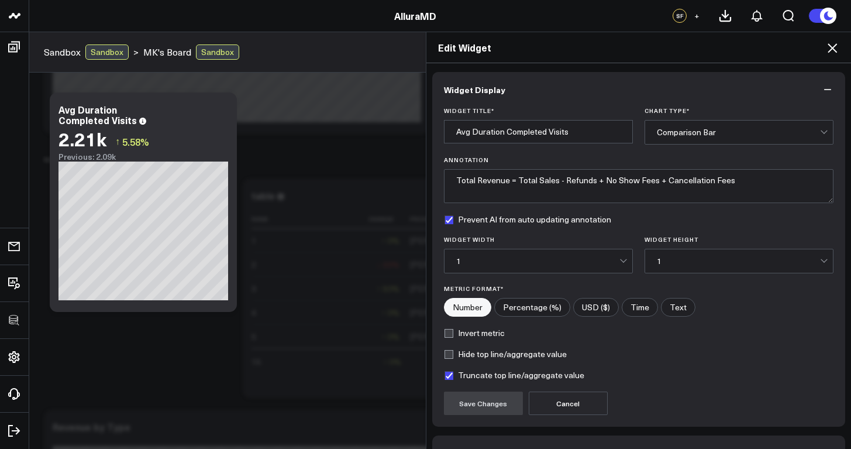
click at [642, 308] on label "Time" at bounding box center [640, 307] width 36 height 19
click at [642, 308] on input"] "Time" at bounding box center [639, 307] width 35 height 18
radio input"] "true"
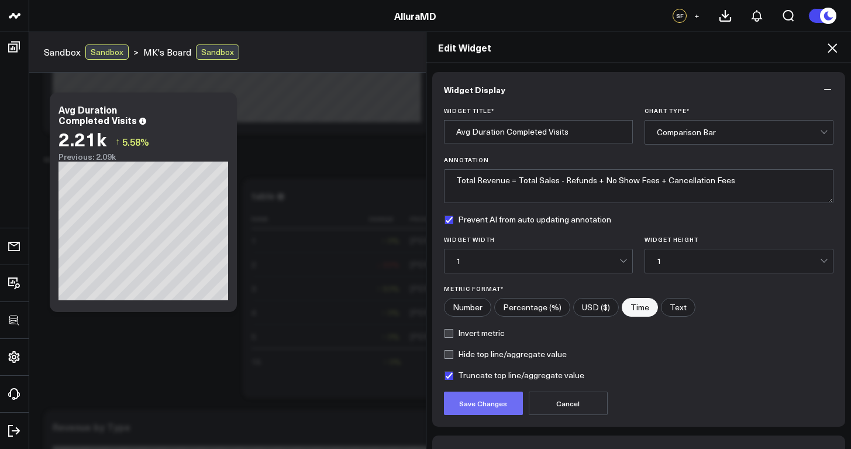
click at [498, 408] on button "Save Changes" at bounding box center [483, 402] width 79 height 23
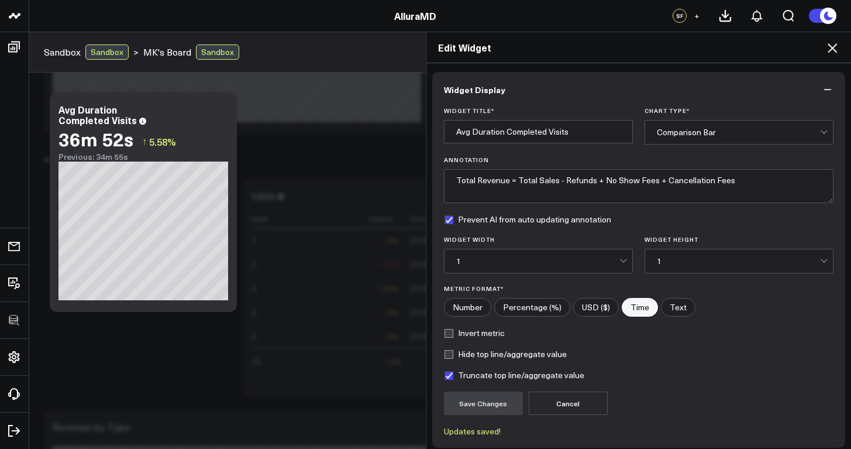
click at [188, 339] on div "Edit Widget Widget Display Widget Title * Avg Duration Completed Visits Chart T…" at bounding box center [425, 240] width 851 height 417
click at [835, 49] on icon at bounding box center [832, 48] width 14 height 14
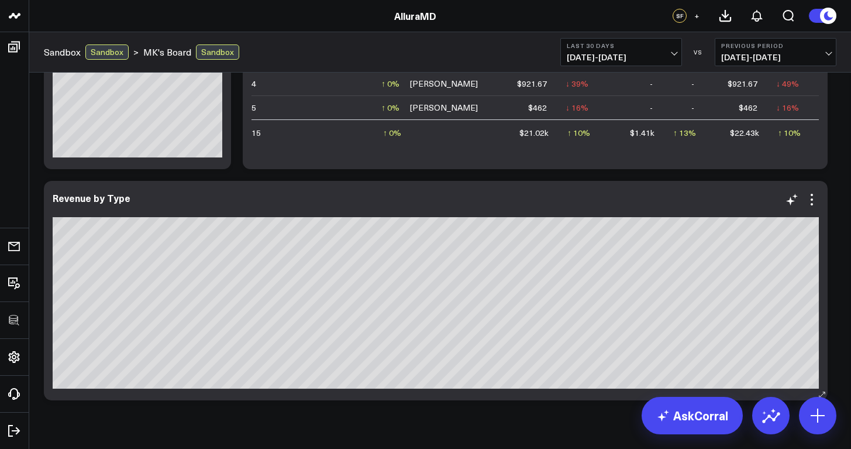
scroll to position [1376, 0]
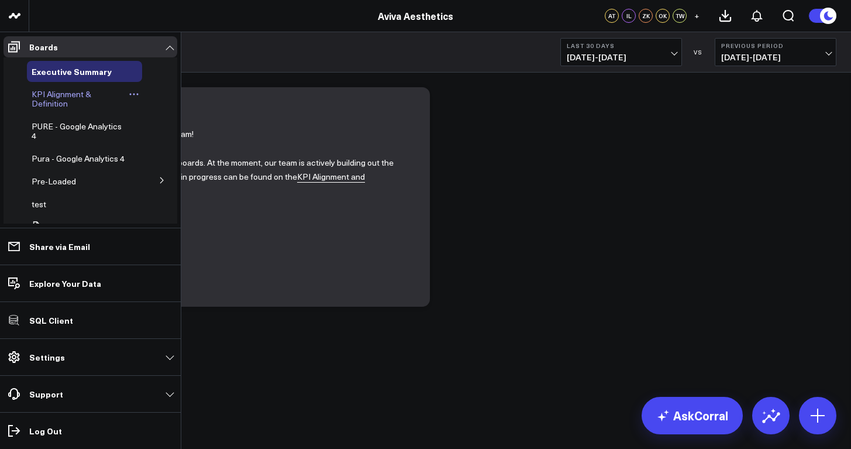
click at [75, 103] on link "KPI Alignment & Definition" at bounding box center [79, 99] width 94 height 19
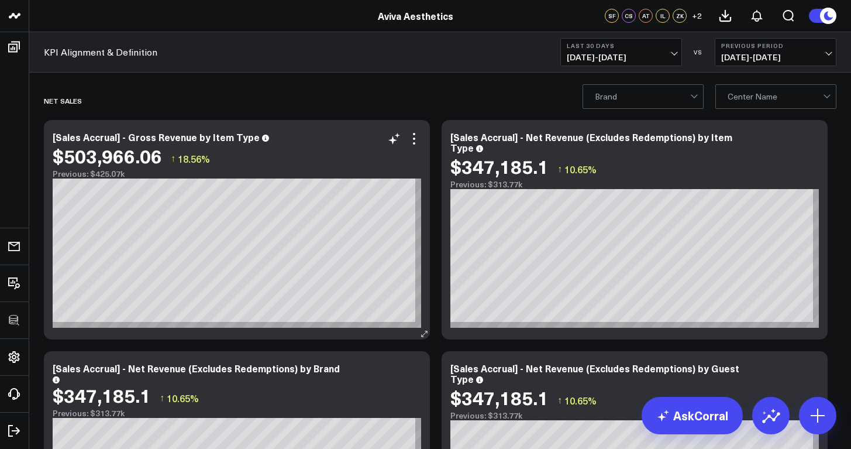
scroll to position [2, 0]
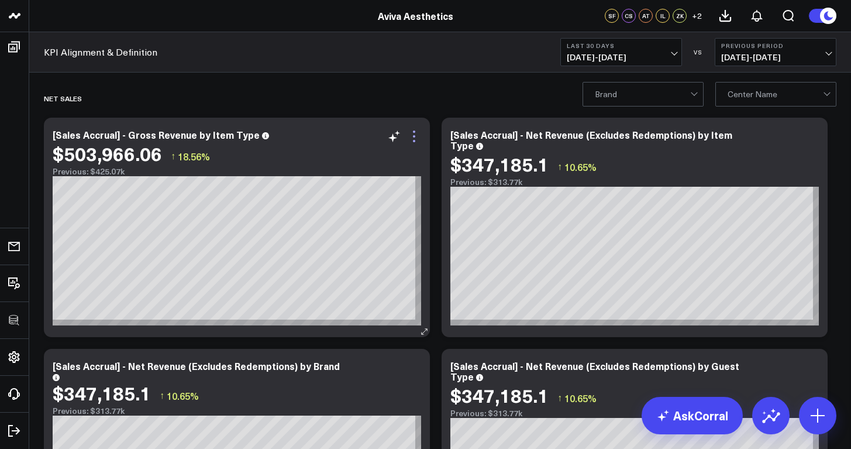
click at [417, 137] on icon at bounding box center [414, 136] width 14 height 14
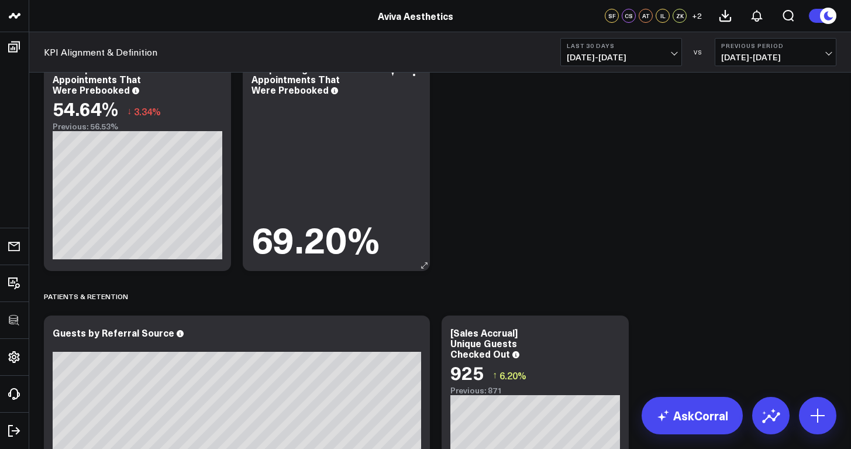
scroll to position [3058, 0]
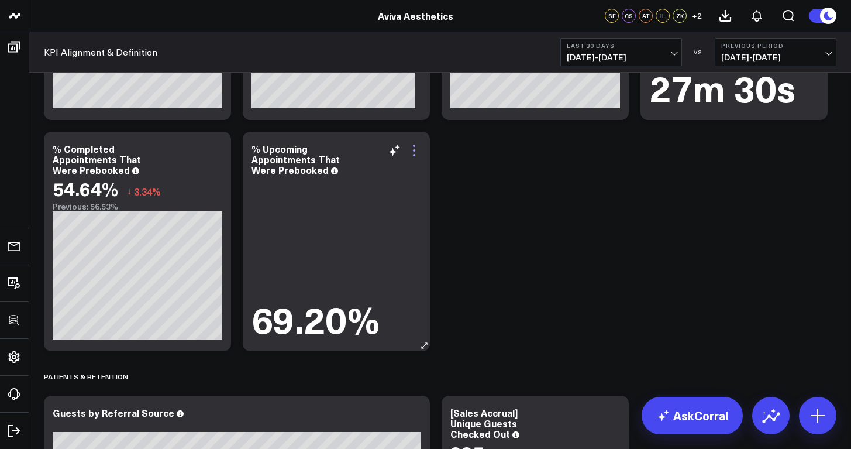
click at [414, 152] on icon at bounding box center [414, 150] width 14 height 14
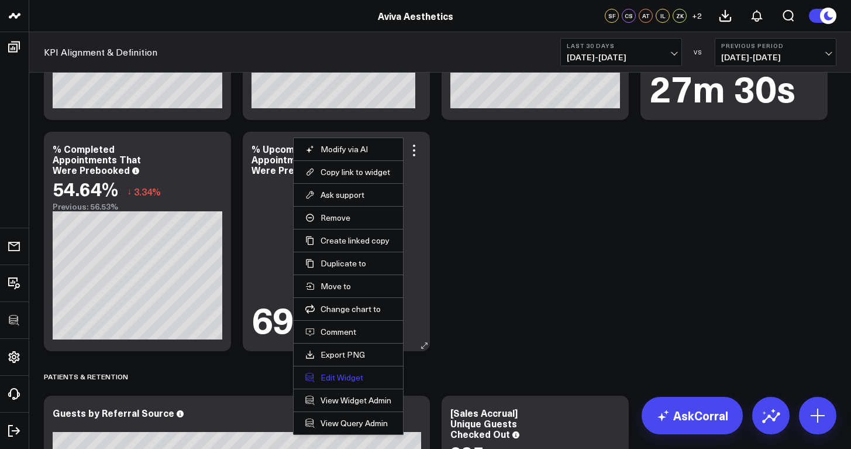
click at [362, 376] on button "Edit Widget" at bounding box center [348, 377] width 86 height 11
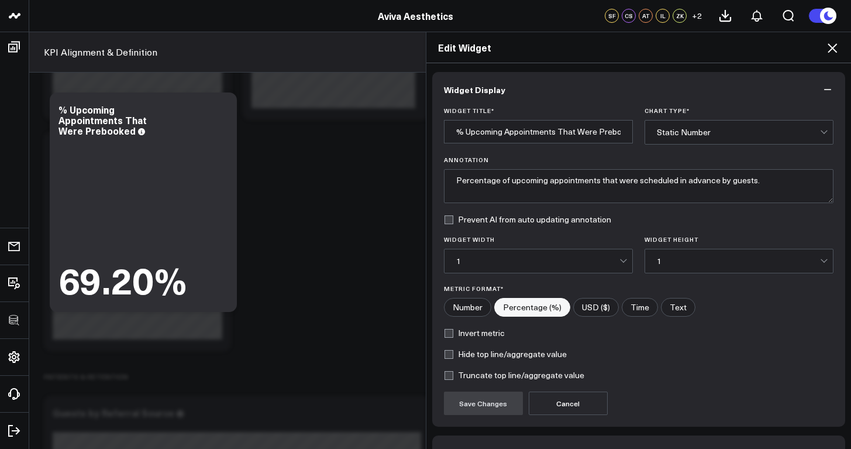
scroll to position [74, 0]
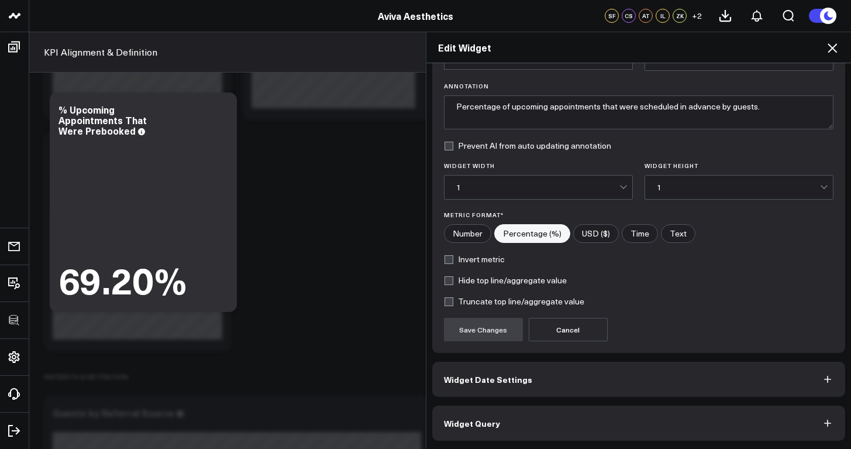
click at [575, 417] on button "Widget Query" at bounding box center [639, 422] width 414 height 35
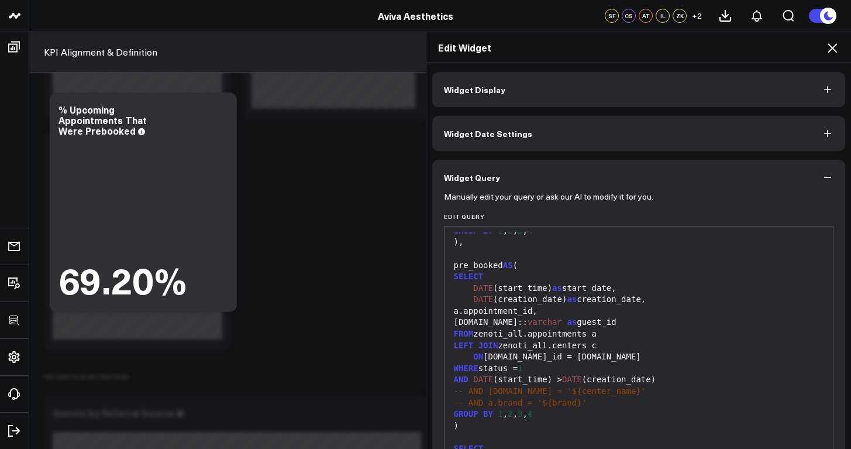
scroll to position [110, 0]
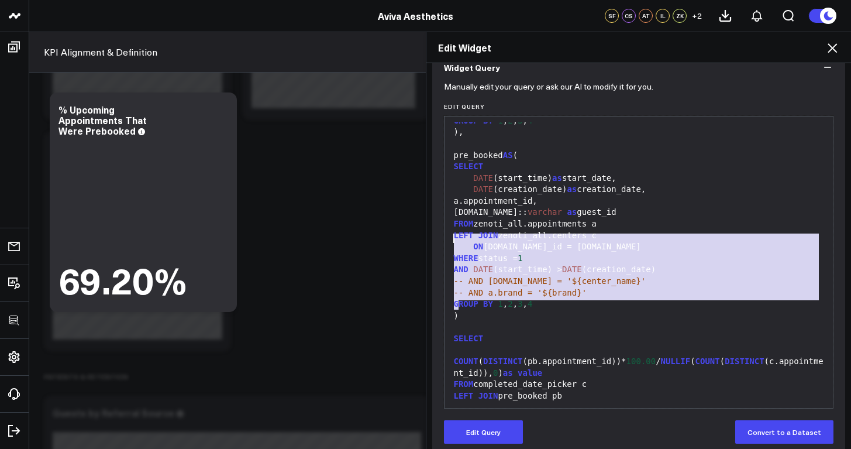
drag, startPoint x: 470, startPoint y: 307, endPoint x: 444, endPoint y: 239, distance: 73.1
click at [444, 239] on div "99 1 2 3 4 5 6 7 8 9 10 11 12 13 14 15 16 17 18 19 20 21 22 23 24 25 26 27 28 2…" at bounding box center [639, 262] width 390 height 293
click at [549, 333] on div "SELECT" at bounding box center [638, 339] width 377 height 12
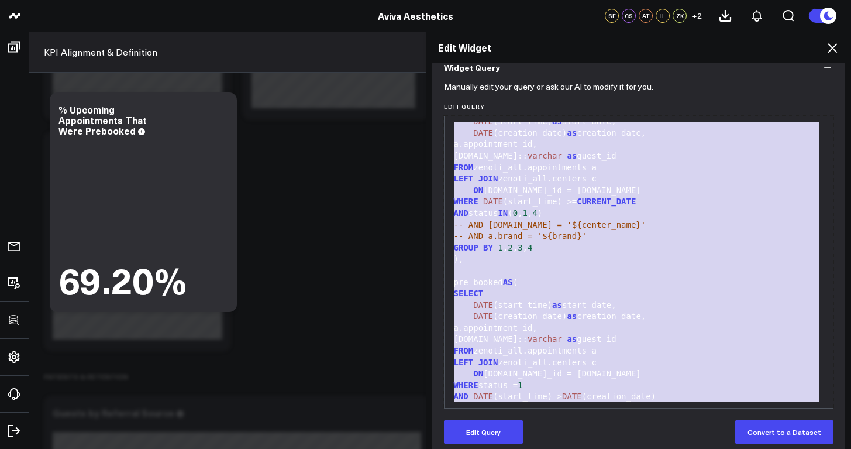
scroll to position [0, 0]
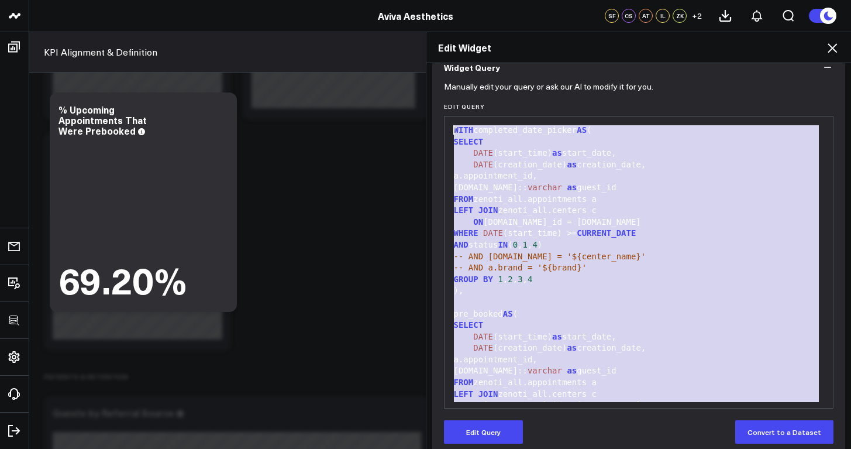
drag, startPoint x: 645, startPoint y: 394, endPoint x: 445, endPoint y: 128, distance: 332.5
click at [445, 128] on div "99 1 2 3 4 5 6 7 8 9 10 11 12 13 14 15 16 17 18 19 20 21 22 23 24 25 26 27 28 2…" at bounding box center [639, 262] width 390 height 293
copy div "WITH completed_date_picker AS ( SELECT DATE (start_time) as start_date, DATE (c…"
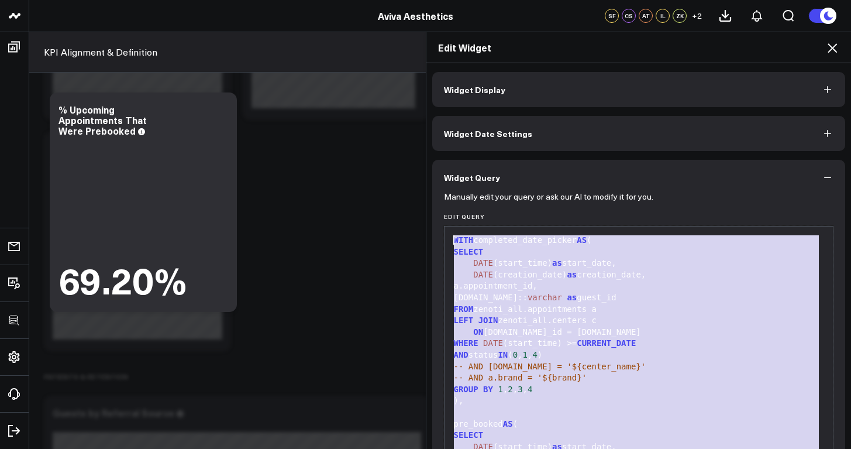
click at [519, 133] on span "Widget Date Settings" at bounding box center [488, 133] width 88 height 9
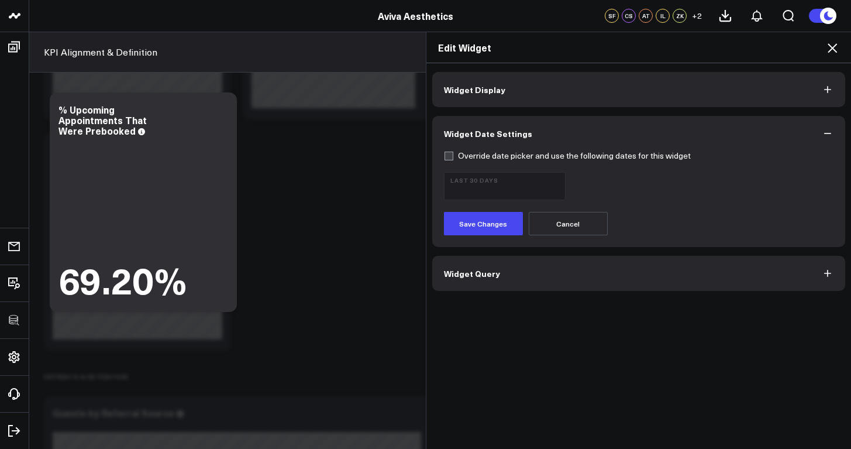
click at [523, 95] on button "Widget Display" at bounding box center [639, 89] width 414 height 35
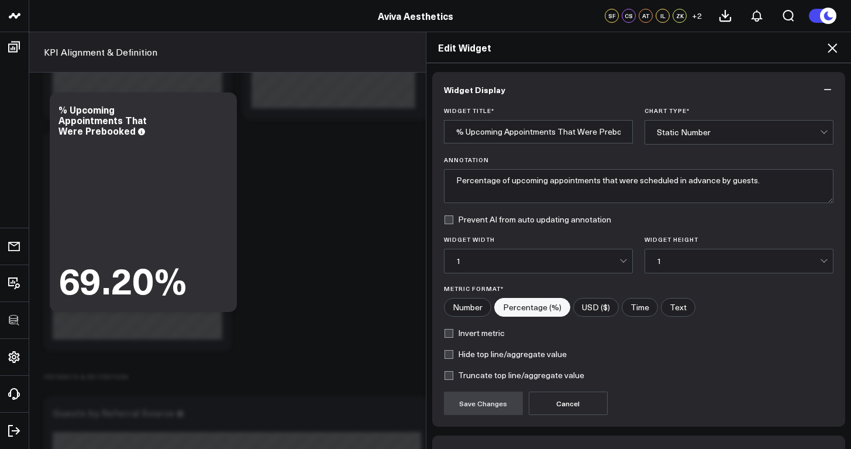
click at [830, 50] on icon at bounding box center [832, 48] width 14 height 14
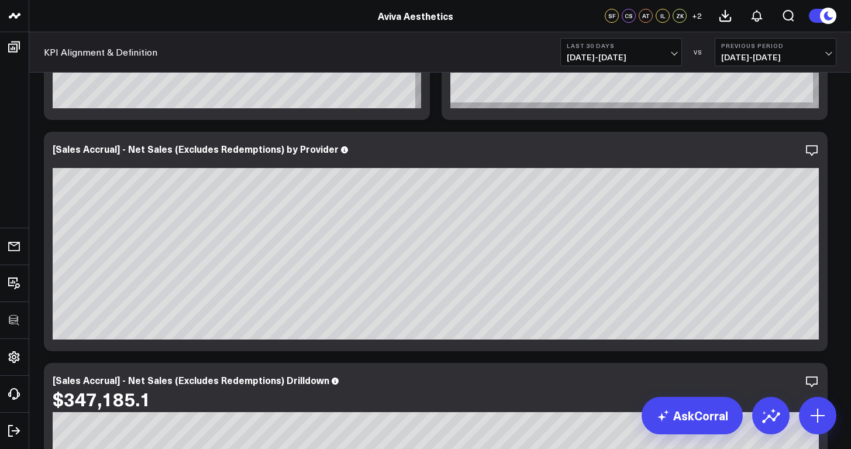
scroll to position [355, 0]
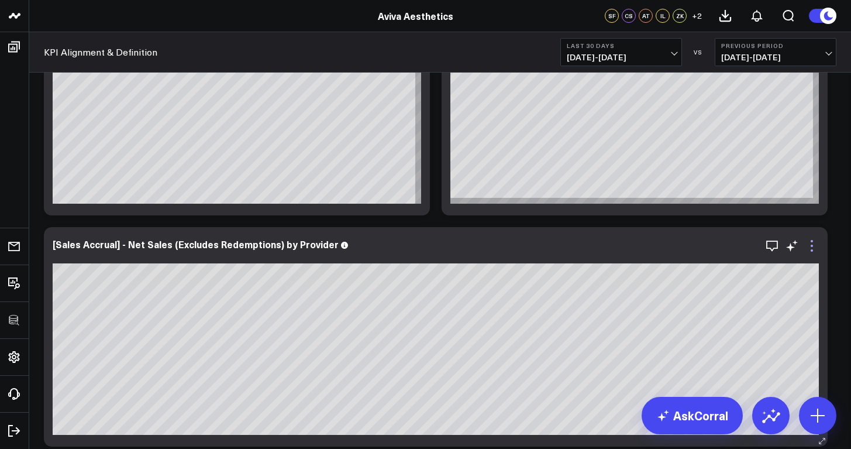
click at [815, 248] on icon at bounding box center [812, 246] width 14 height 14
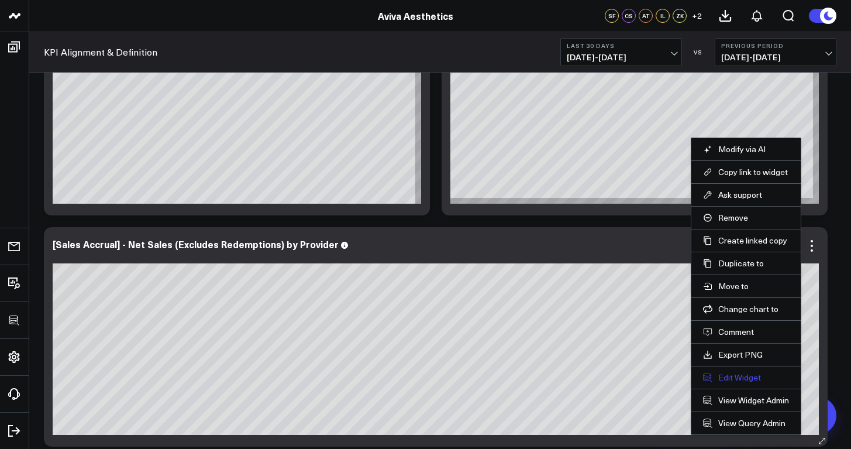
click at [738, 376] on button "Edit Widget" at bounding box center [746, 377] width 86 height 11
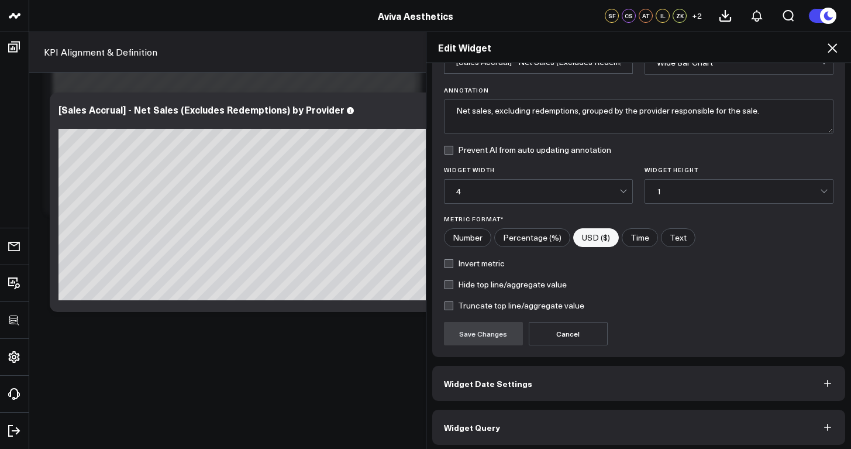
scroll to position [74, 0]
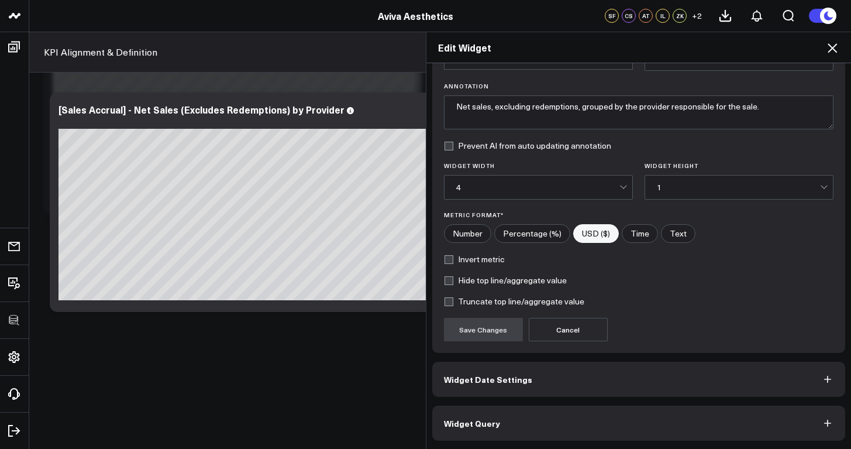
click at [525, 434] on button "Widget Query" at bounding box center [639, 422] width 414 height 35
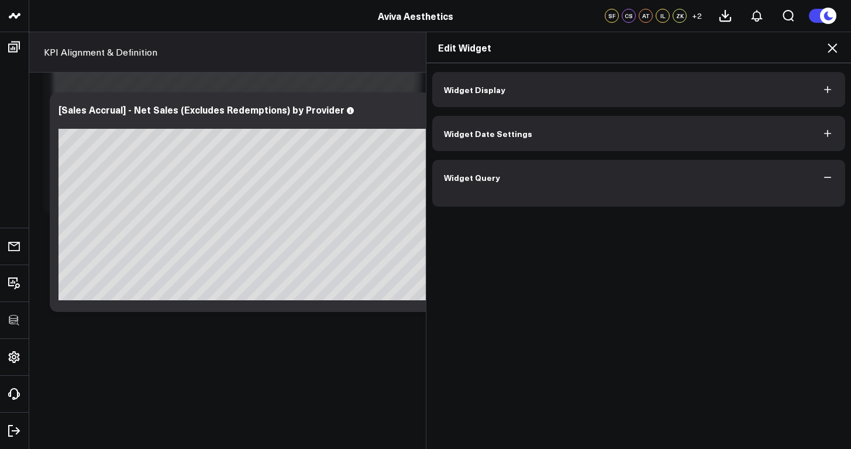
scroll to position [0, 0]
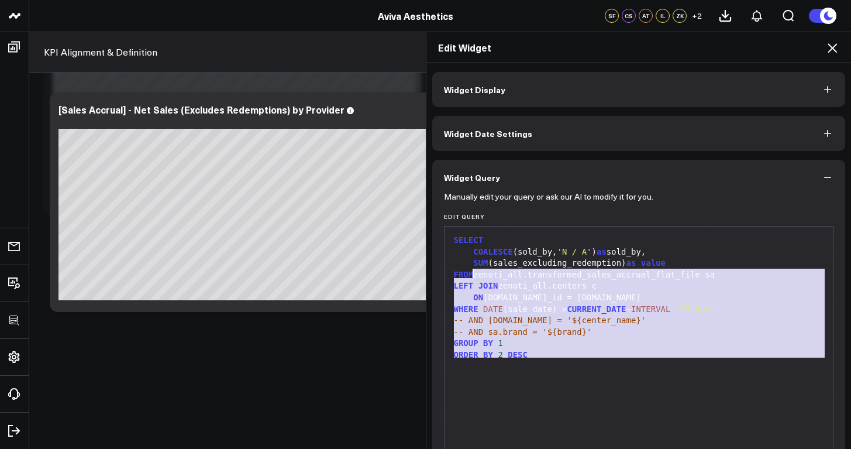
drag, startPoint x: 541, startPoint y: 357, endPoint x: 469, endPoint y: 277, distance: 108.1
click at [469, 277] on div "SELECT COALESCE (sold_by, 'N / A' ) as sold_by, SUM (sales_excluding_redemption…" at bounding box center [638, 372] width 377 height 280
click at [546, 345] on div "GROUP BY 1" at bounding box center [638, 344] width 377 height 12
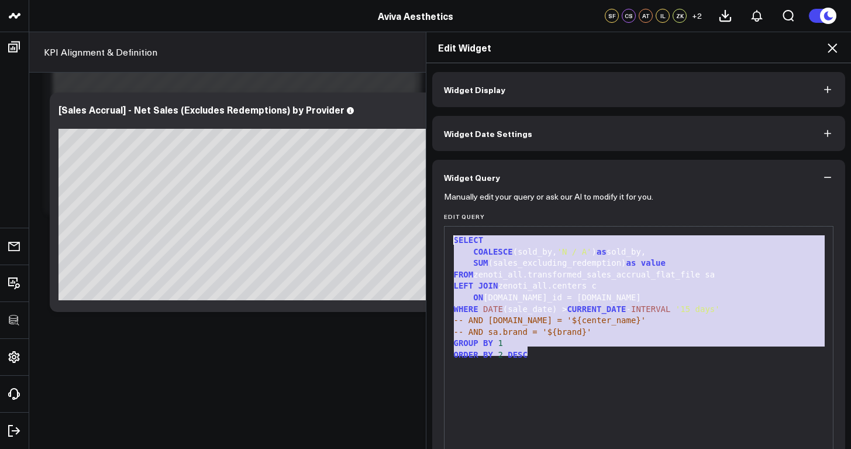
drag, startPoint x: 539, startPoint y: 351, endPoint x: 449, endPoint y: 241, distance: 142.6
click at [450, 241] on div "SELECT COALESCE (sold_by, 'N / A' ) as sold_by, SUM (sales_excluding_redemption…" at bounding box center [638, 372] width 377 height 280
copy div "SELECT COALESCE (sold_by, 'N / A' ) as sold_by, SUM (sales_excluding_redemption…"
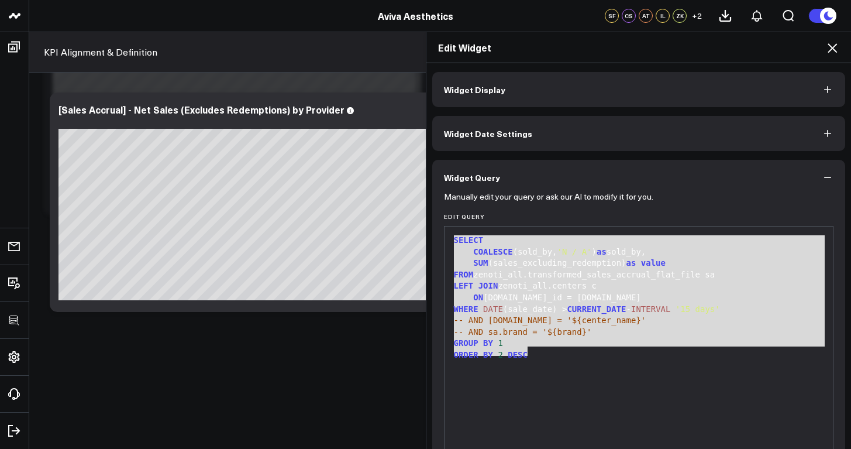
click at [548, 81] on button "Widget Display" at bounding box center [639, 89] width 414 height 35
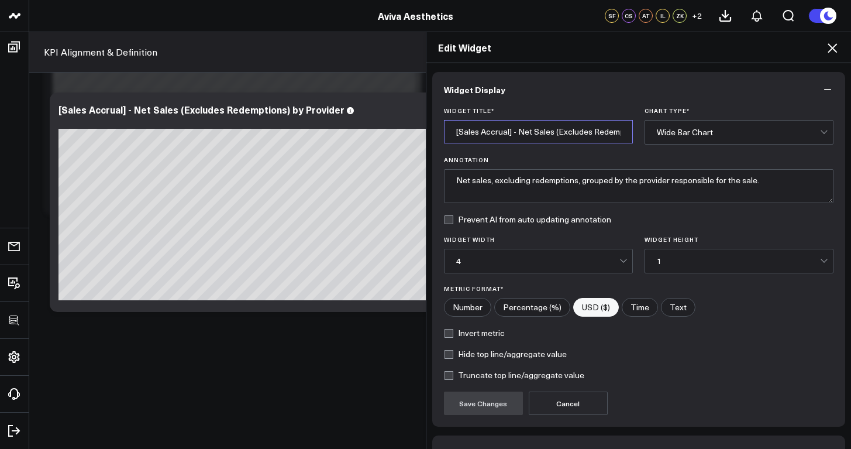
click at [551, 135] on input "[Sales Accrual] - Net Sales (Excludes Redemptions) by Provider" at bounding box center [538, 131] width 189 height 23
drag, startPoint x: 555, startPoint y: 135, endPoint x: 632, endPoint y: 131, distance: 77.3
click at [632, 131] on div "Widget Title * [Sales Accrual] - Net Sales (Excludes Redemptions) by Provider C…" at bounding box center [639, 125] width 390 height 37
click at [583, 133] on input "[Sales Accrual] - Net Sales (Excludes Redemptions) by Provider" at bounding box center [538, 131] width 189 height 23
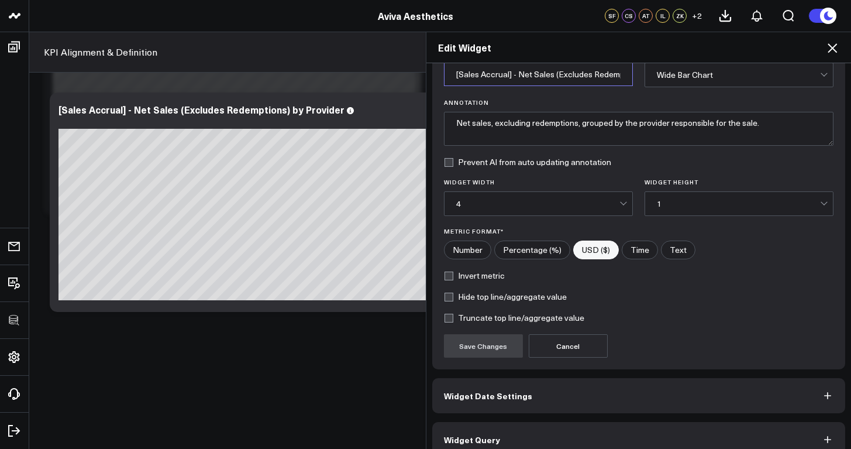
scroll to position [74, 0]
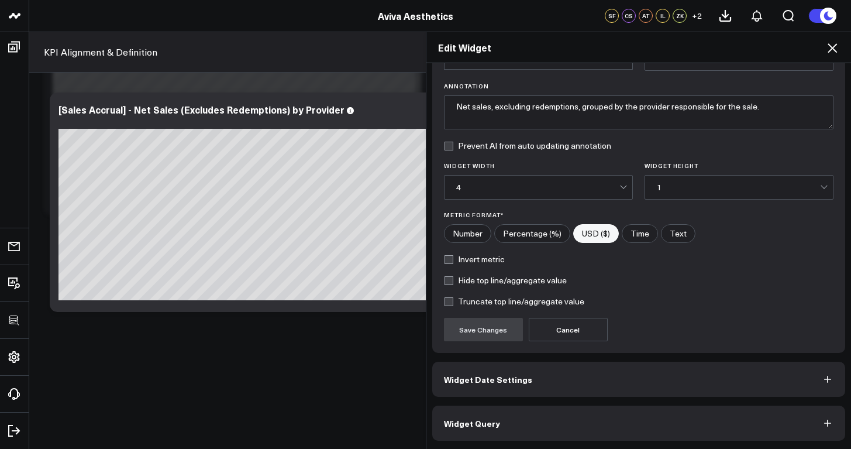
click at [607, 429] on button "Widget Query" at bounding box center [639, 422] width 414 height 35
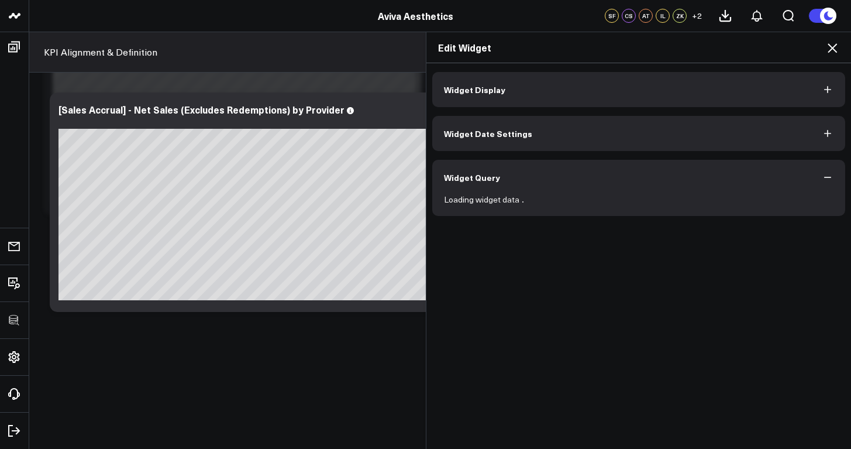
scroll to position [0, 0]
